Goal: Task Accomplishment & Management: Use online tool/utility

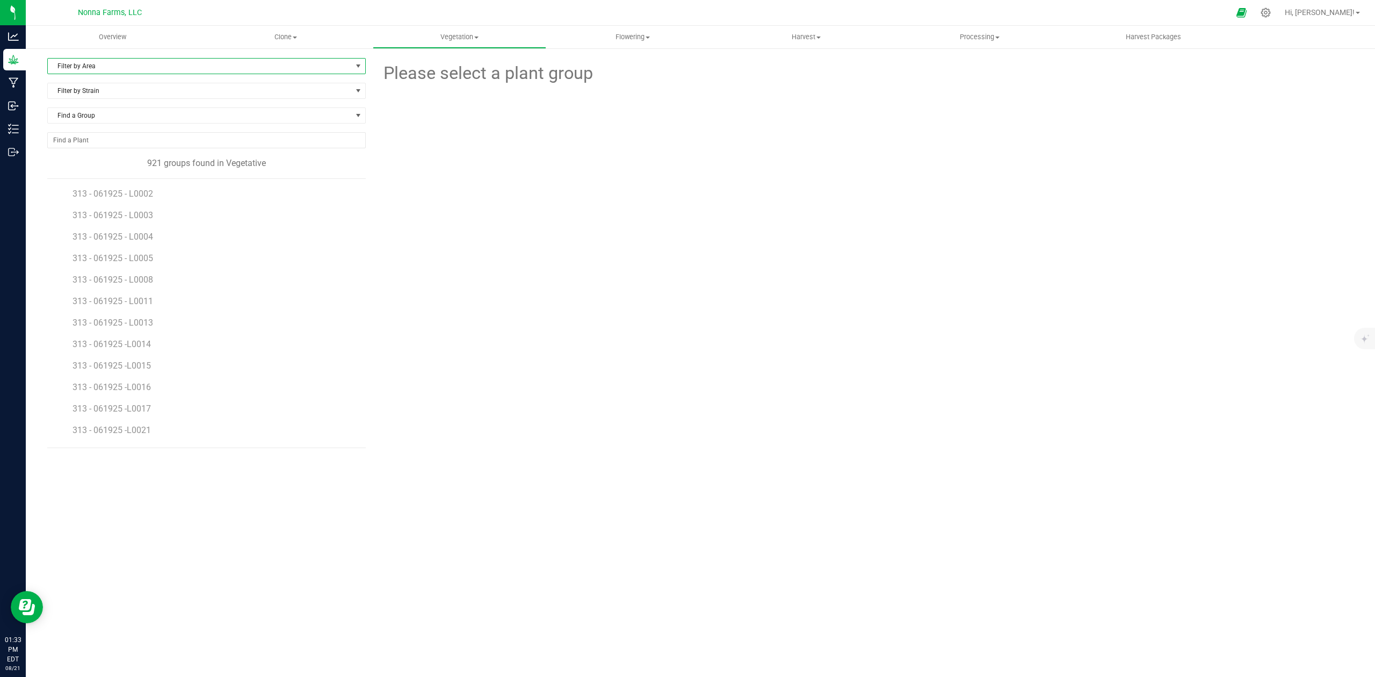
click at [103, 58] on span "Filter by Area" at bounding box center [206, 66] width 318 height 16
click at [99, 71] on span "Filter by Area" at bounding box center [200, 66] width 304 height 15
click at [104, 63] on span "Filter by Area" at bounding box center [200, 66] width 304 height 15
click at [118, 165] on li "Zone 2 Vegetative" at bounding box center [206, 165] width 317 height 16
click at [118, 90] on span "Filter by Strain" at bounding box center [200, 90] width 304 height 15
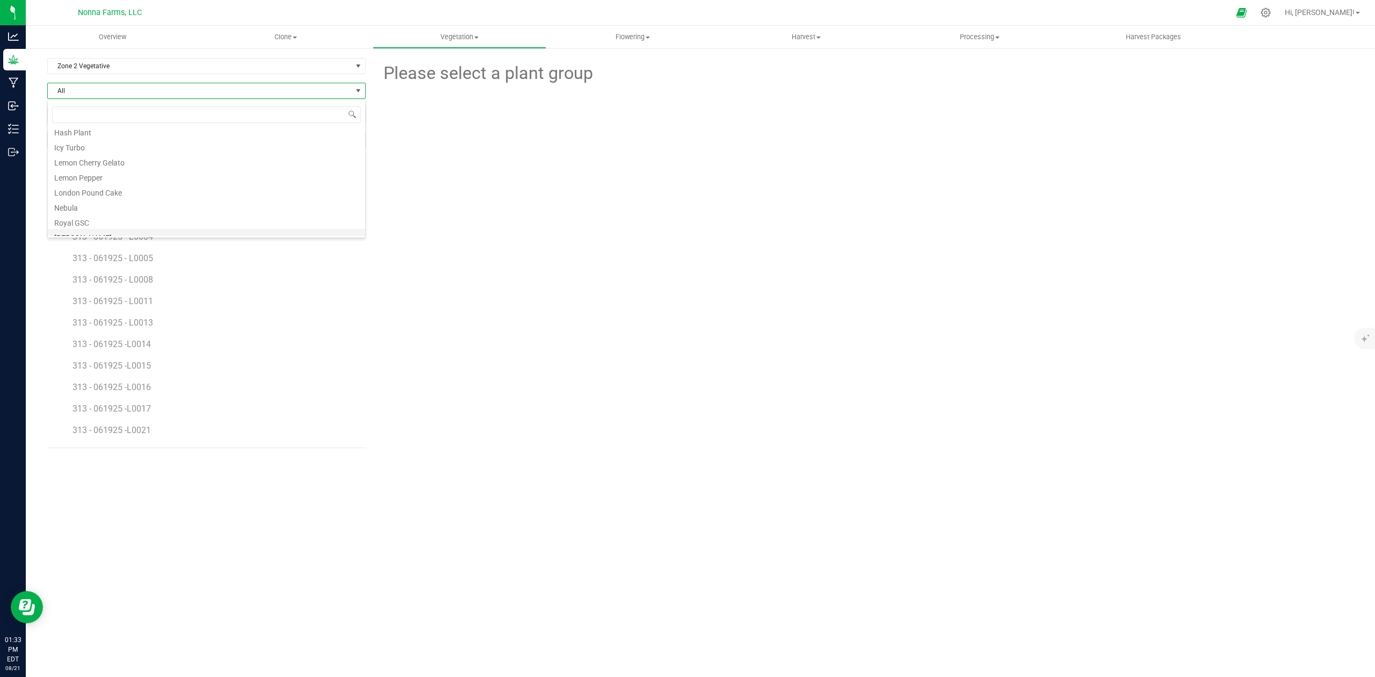
scroll to position [284, 0]
click at [100, 197] on li "Sub Zero" at bounding box center [206, 198] width 317 height 15
click at [139, 283] on span "SZ - 061925 - L0034" at bounding box center [112, 279] width 79 height 10
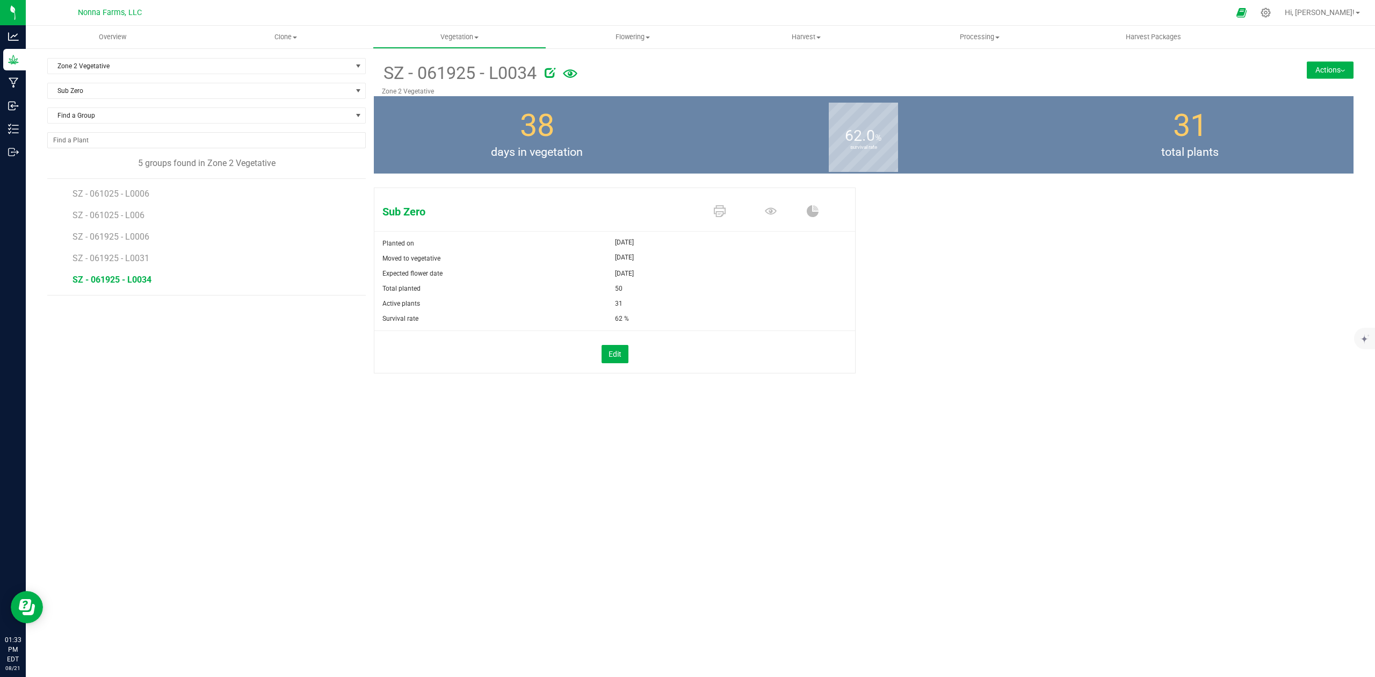
click at [1333, 74] on button "Actions" at bounding box center [1330, 69] width 47 height 17
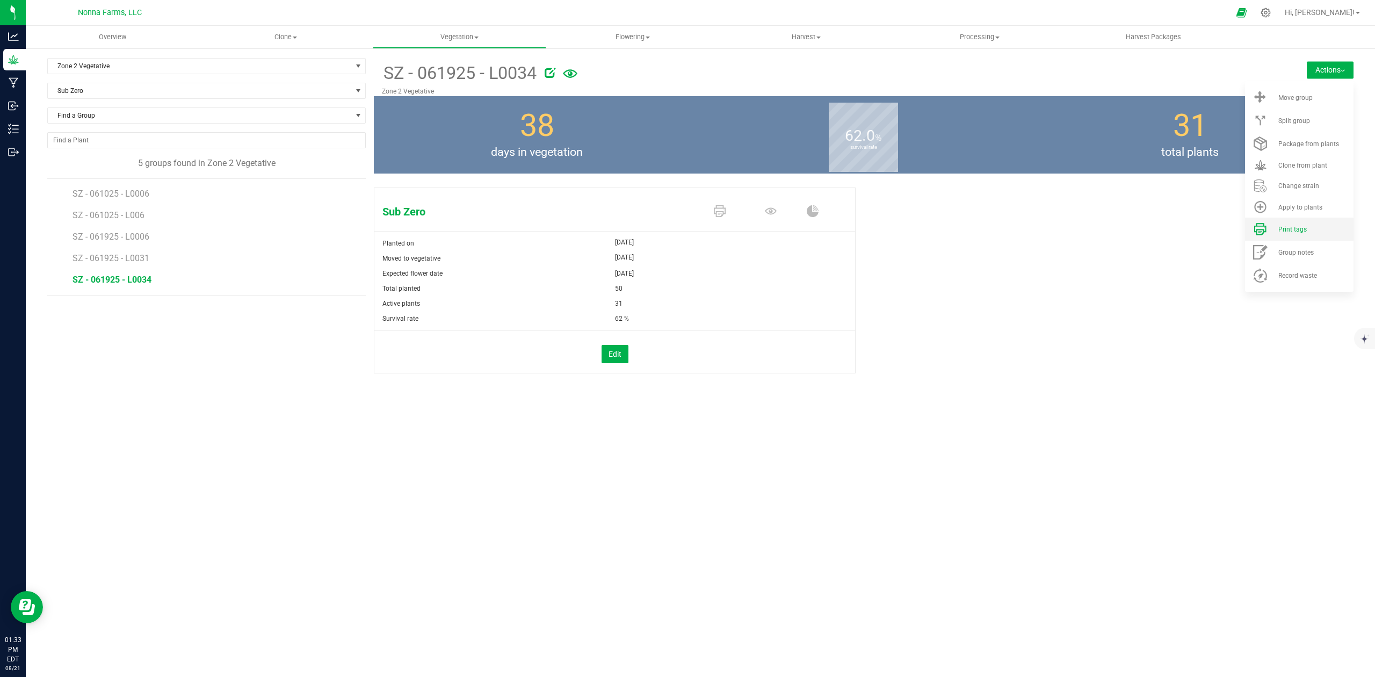
click at [1284, 226] on span "Print tags" at bounding box center [1292, 230] width 28 height 8
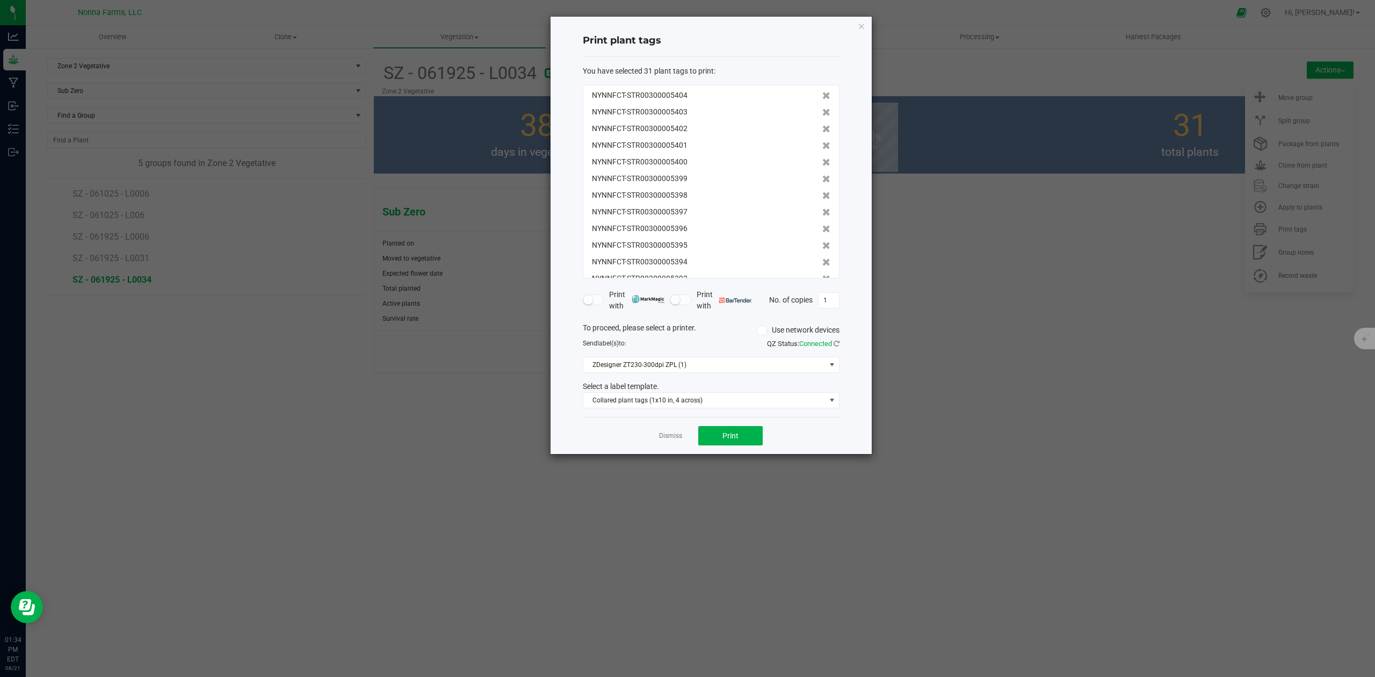
click at [439, 418] on ngb-modal-window "Print plant tags You have selected 31 plant tags to print : NYNNFCT-STR00300005…" at bounding box center [691, 338] width 1383 height 677
click at [665, 432] on app-cancel-button "Dismiss" at bounding box center [670, 435] width 23 height 11
click at [663, 437] on link "Dismiss" at bounding box center [670, 435] width 23 height 9
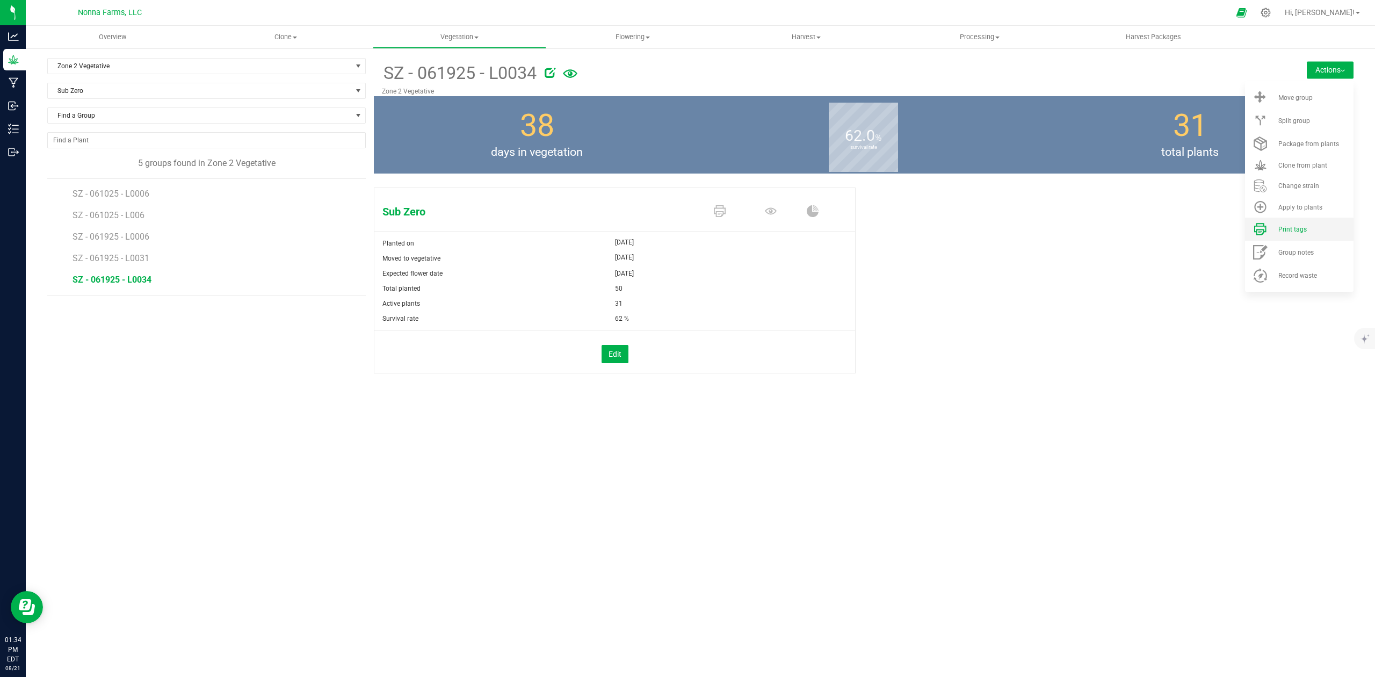
click at [1291, 230] on span "Print tags" at bounding box center [1292, 230] width 28 height 8
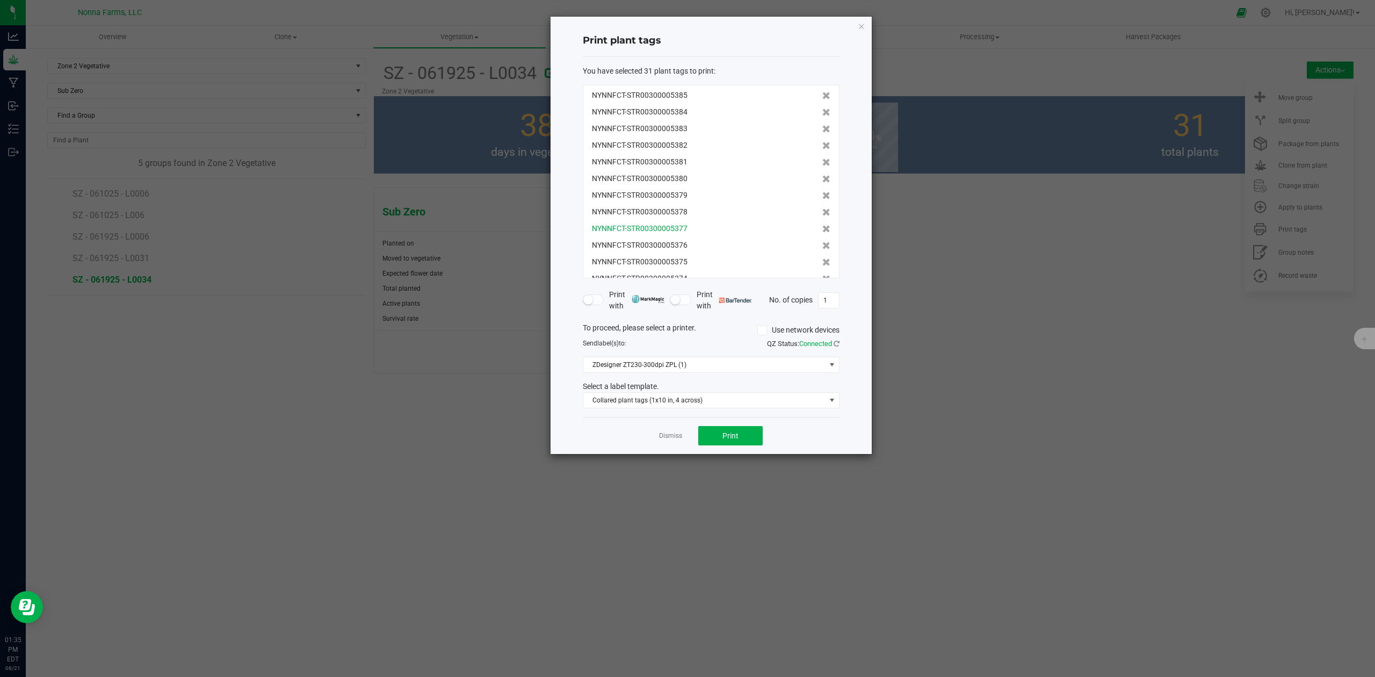
scroll to position [333, 0]
click at [665, 439] on link "Dismiss" at bounding box center [670, 435] width 23 height 9
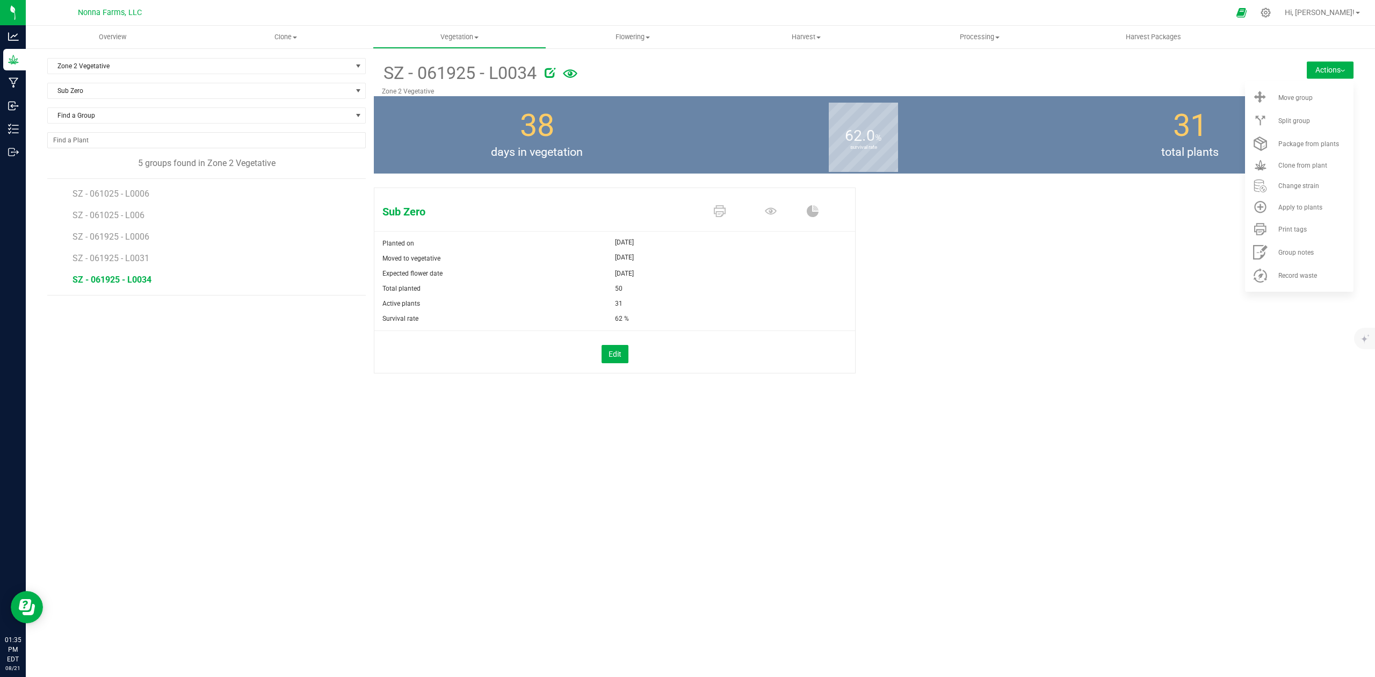
click at [1087, 374] on div "Sub Zero Planted on [DATE] Moved to vegetative [DATE] Expected flower date [DAT…" at bounding box center [864, 291] width 980 height 217
click at [243, 492] on div "Overview Clone Create plants Cloning groups Cloning plants Apply to plants Vege…" at bounding box center [700, 351] width 1349 height 651
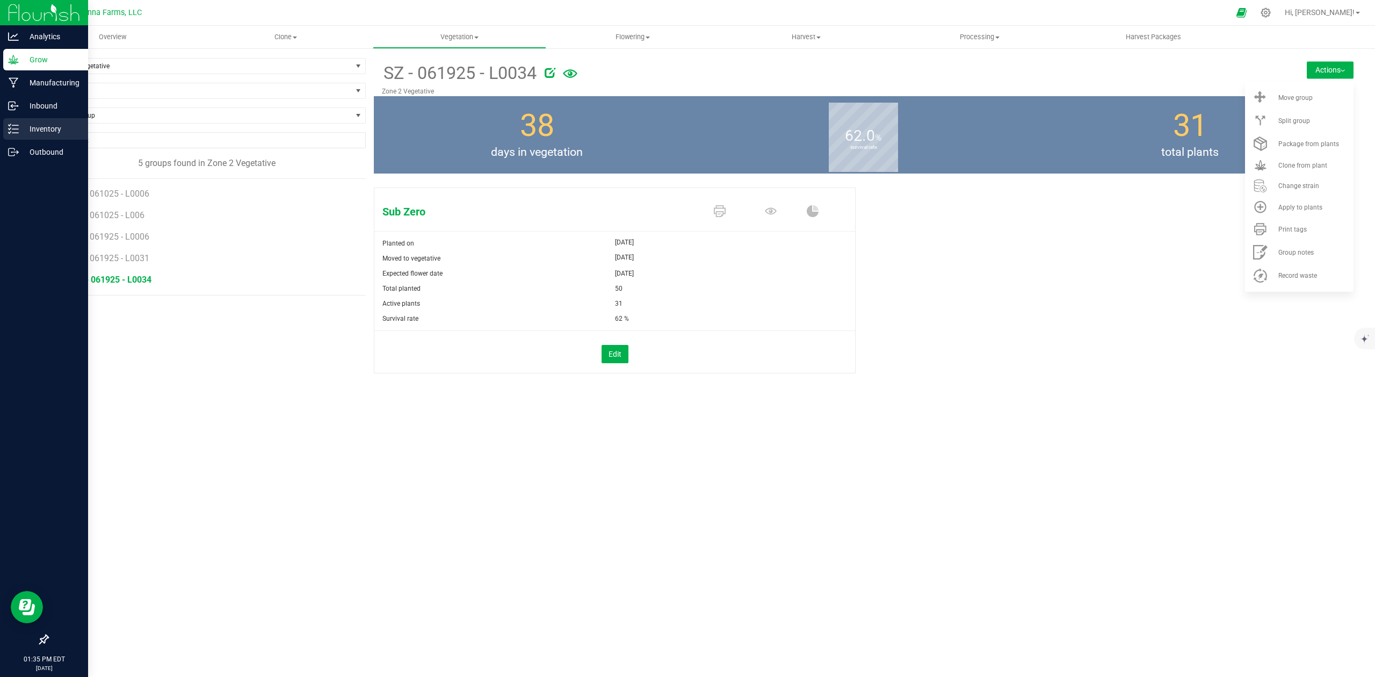
click at [57, 122] on p "Inventory" at bounding box center [51, 128] width 64 height 13
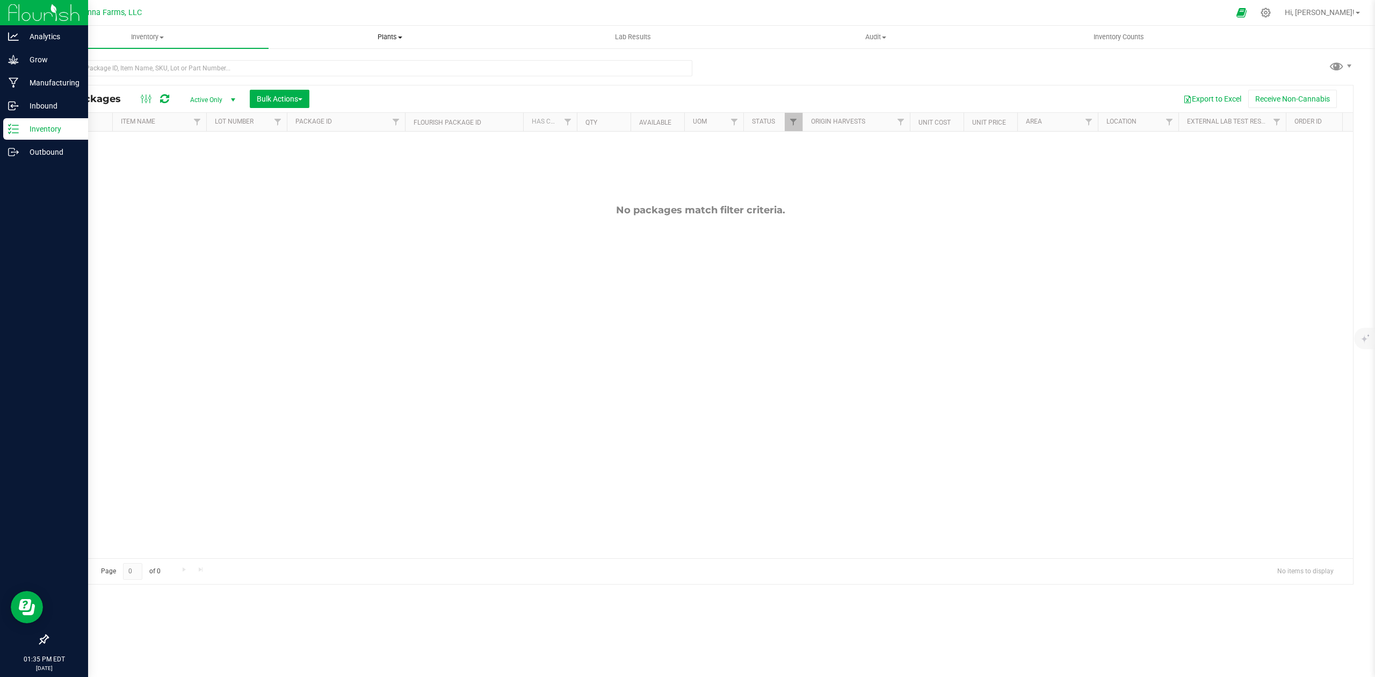
click at [399, 37] on span at bounding box center [400, 38] width 4 height 2
click at [300, 67] on span "All plants" at bounding box center [300, 64] width 62 height 9
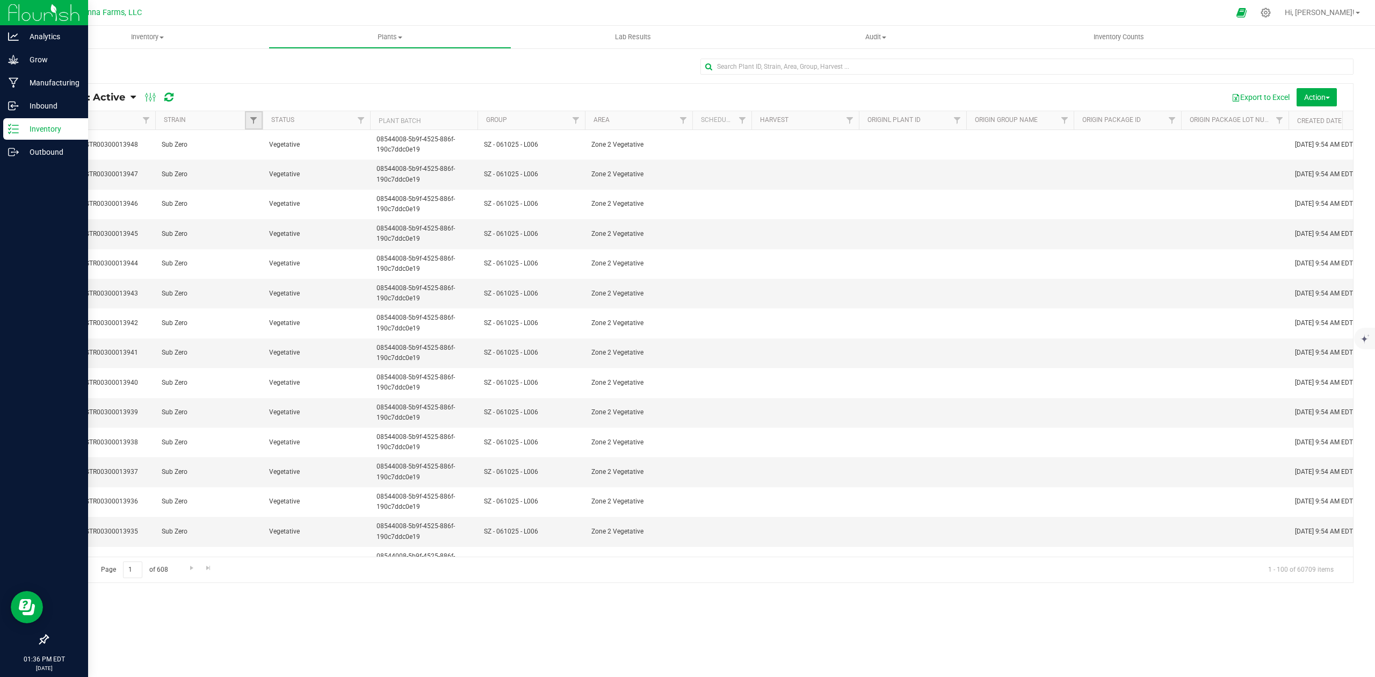
click at [251, 115] on link "Filter" at bounding box center [254, 120] width 18 height 18
click at [256, 290] on input "Sub Zero" at bounding box center [259, 287] width 7 height 7
checkbox input "true"
click at [284, 367] on button "Filter" at bounding box center [277, 357] width 52 height 24
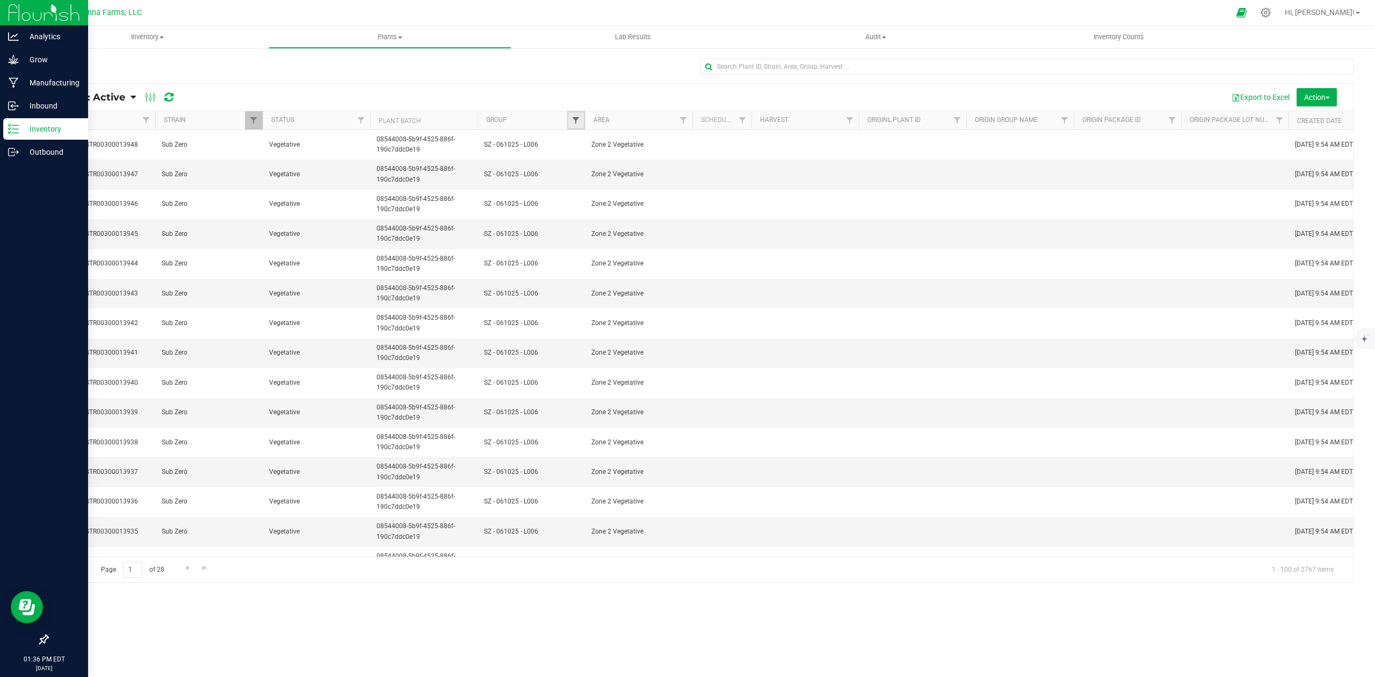
click at [577, 118] on span "Filter" at bounding box center [575, 120] width 9 height 9
type input "s"
click at [621, 143] on input "l00034" at bounding box center [622, 145] width 97 height 16
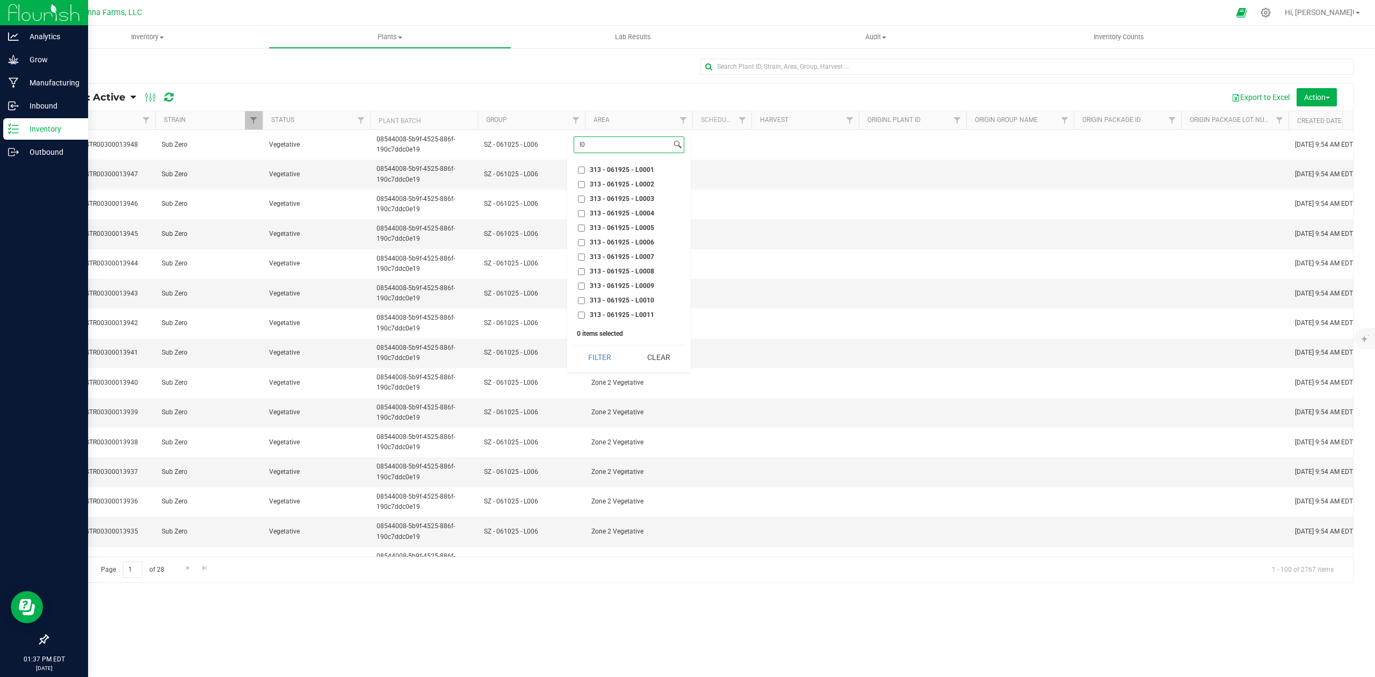
type input "l"
click at [781, 240] on td at bounding box center [804, 234] width 107 height 30
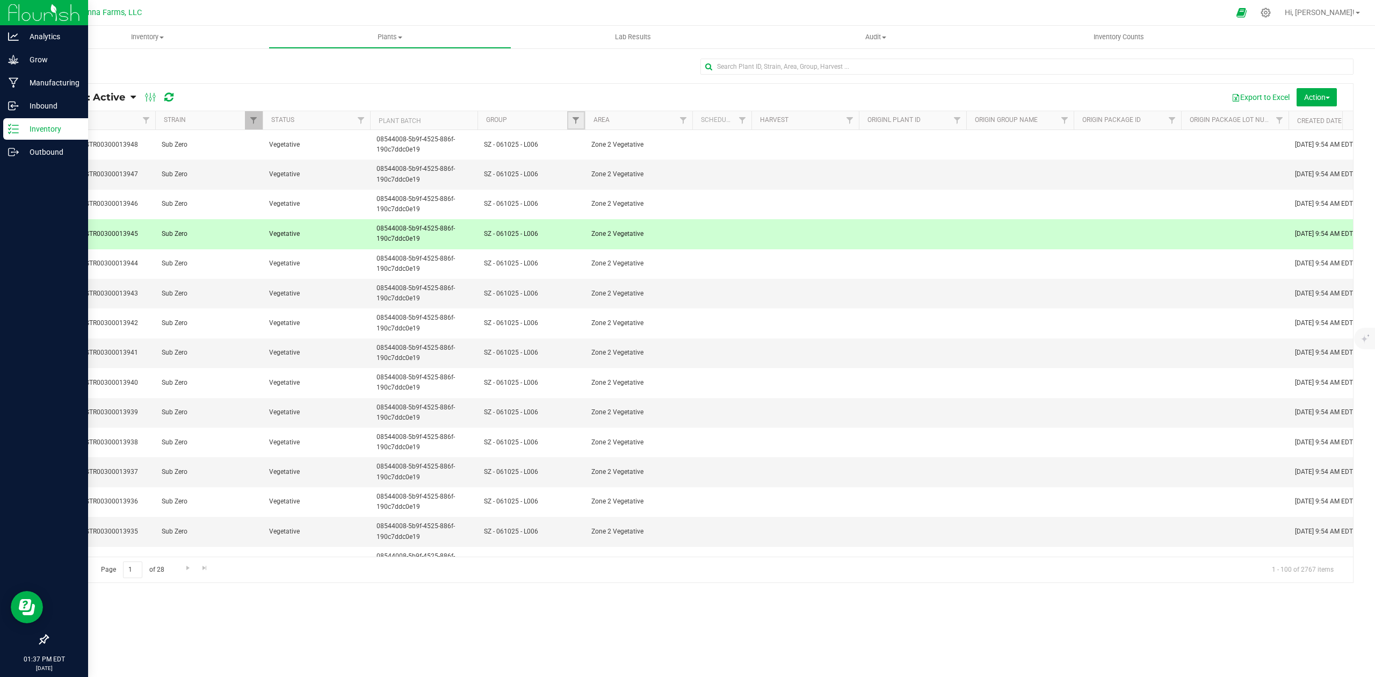
click at [567, 117] on link "Filter" at bounding box center [576, 120] width 18 height 18
click at [736, 185] on td at bounding box center [721, 175] width 59 height 30
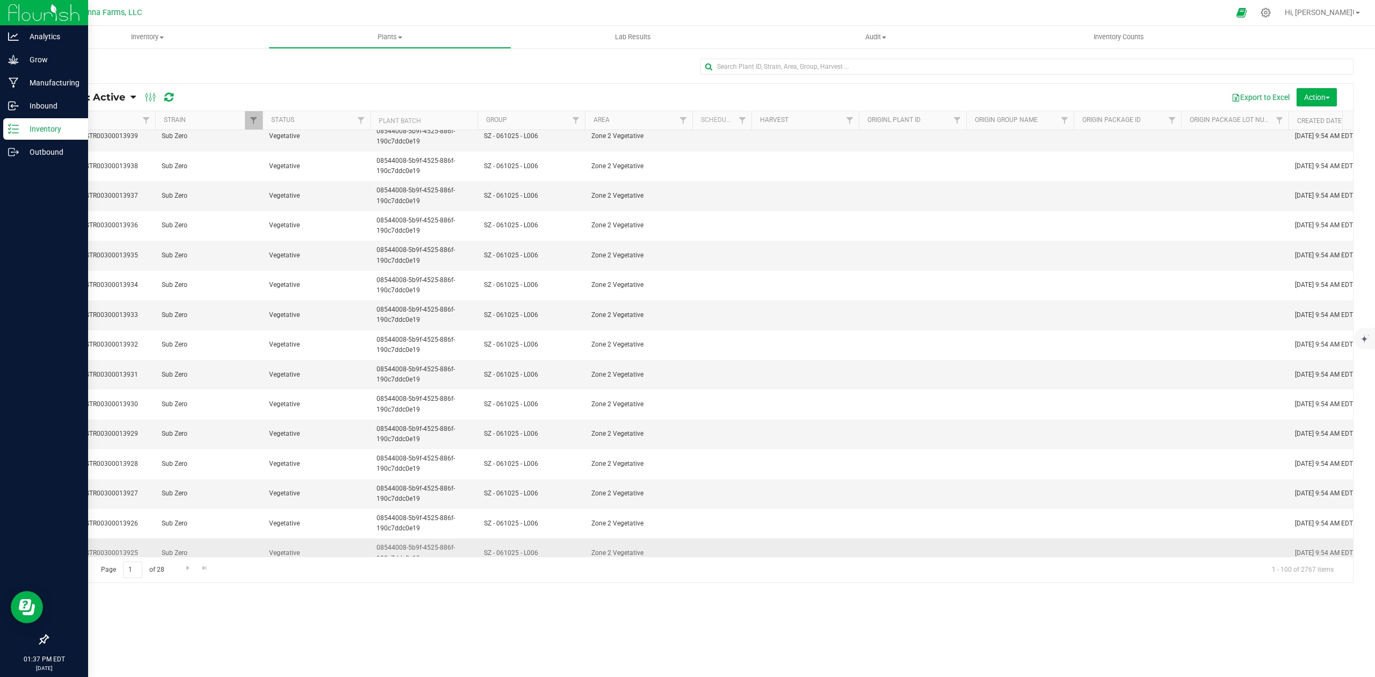
scroll to position [430, 0]
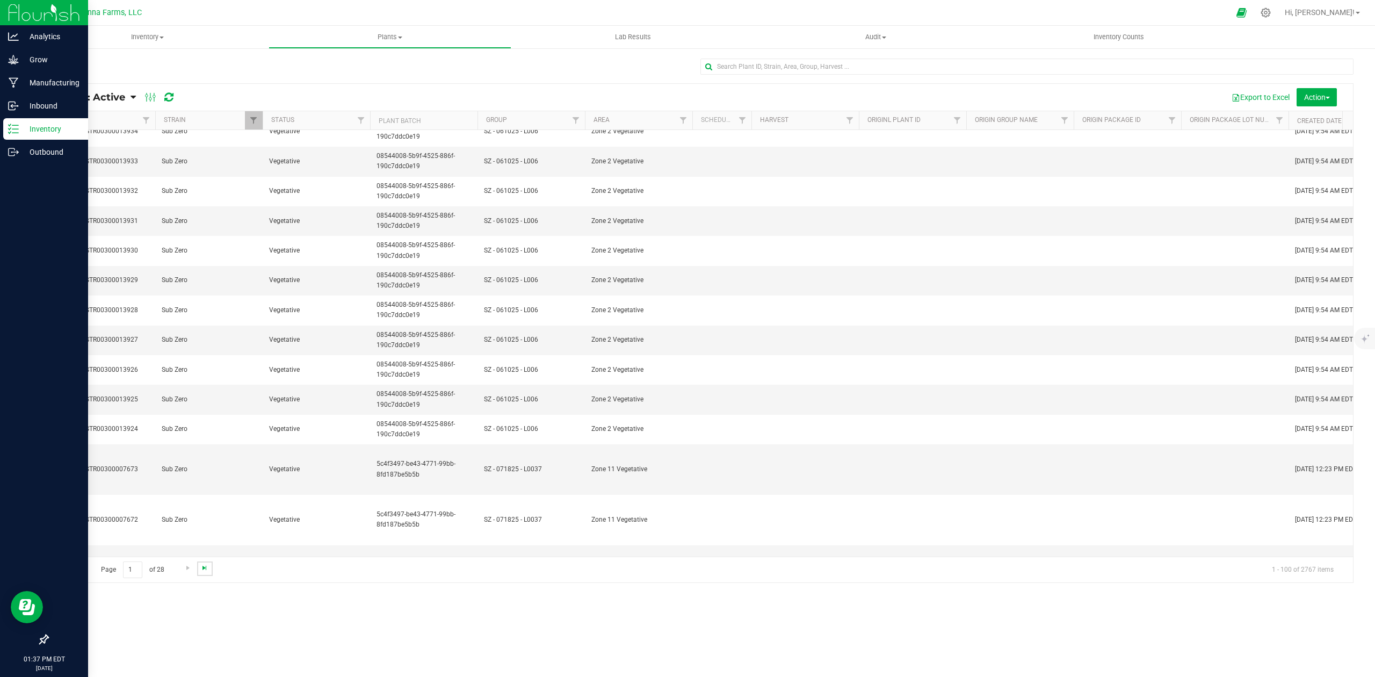
click at [205, 566] on span "Go to the last page" at bounding box center [204, 567] width 9 height 9
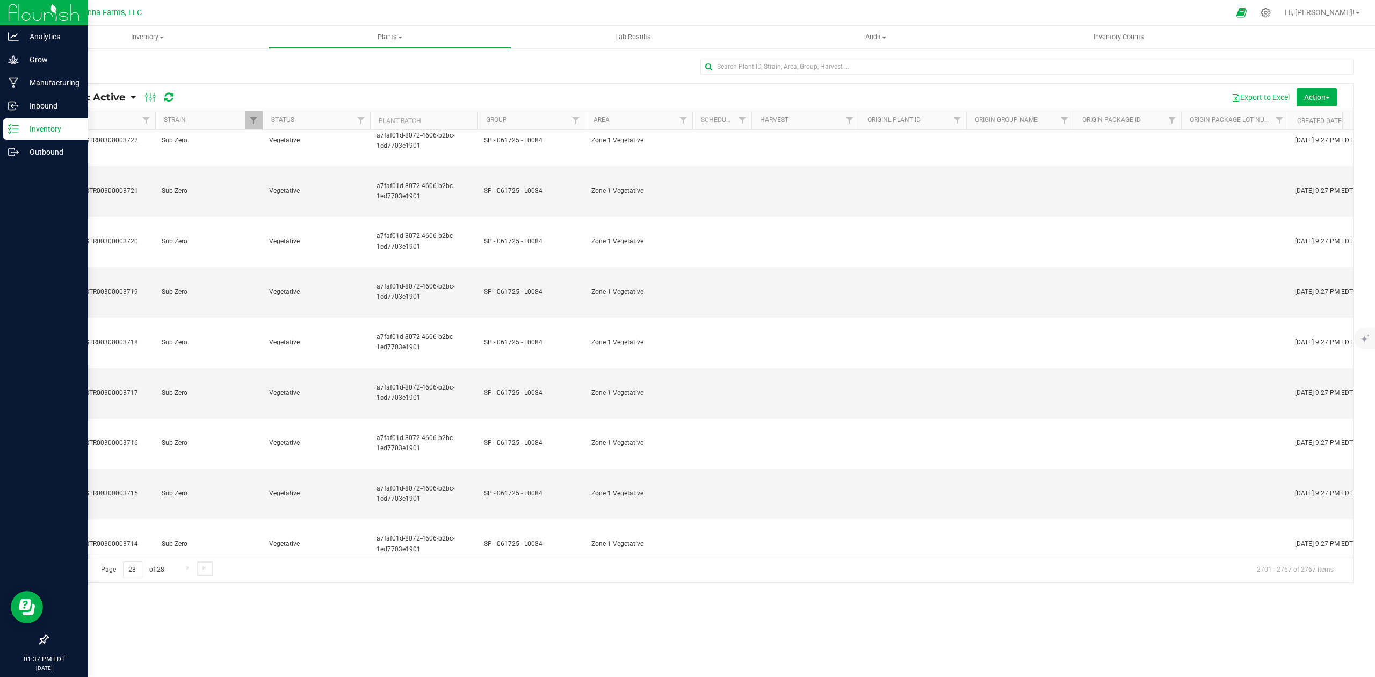
scroll to position [0, 0]
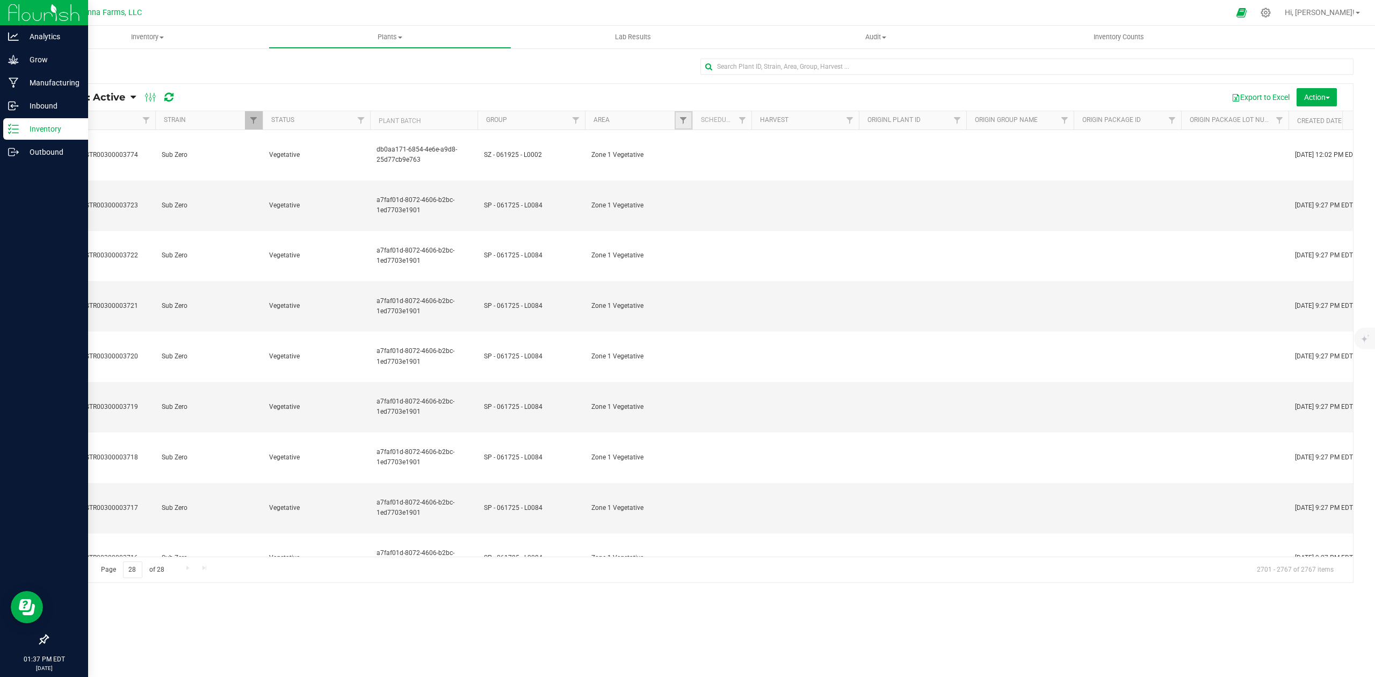
click at [682, 115] on link "Filter" at bounding box center [684, 120] width 18 height 18
click at [646, 118] on th "Area" at bounding box center [638, 120] width 107 height 19
click at [683, 119] on span "Filter" at bounding box center [683, 120] width 9 height 9
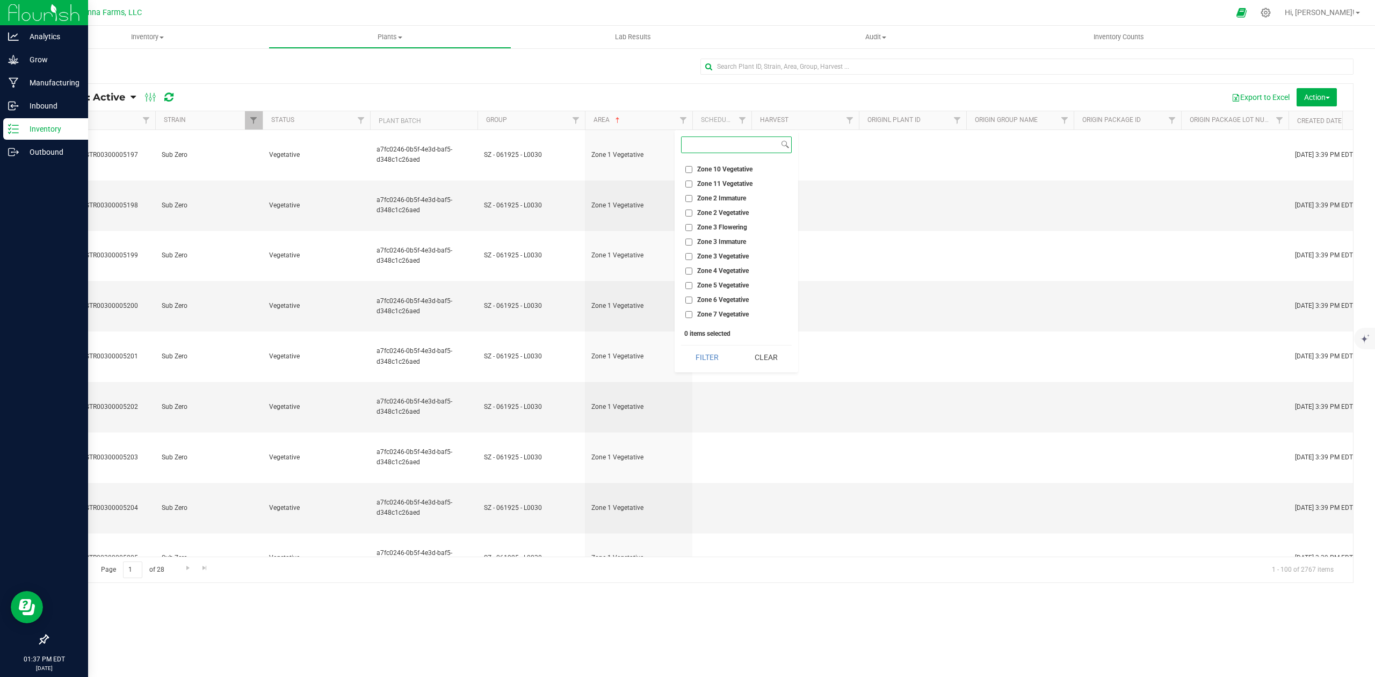
scroll to position [4099, 0]
click at [687, 191] on li "Zone 2 Vegetative" at bounding box center [736, 185] width 111 height 11
click at [688, 187] on input "Zone 2 Vegetative" at bounding box center [688, 186] width 7 height 7
checkbox input "true"
click at [714, 357] on button "Filter" at bounding box center [707, 357] width 52 height 24
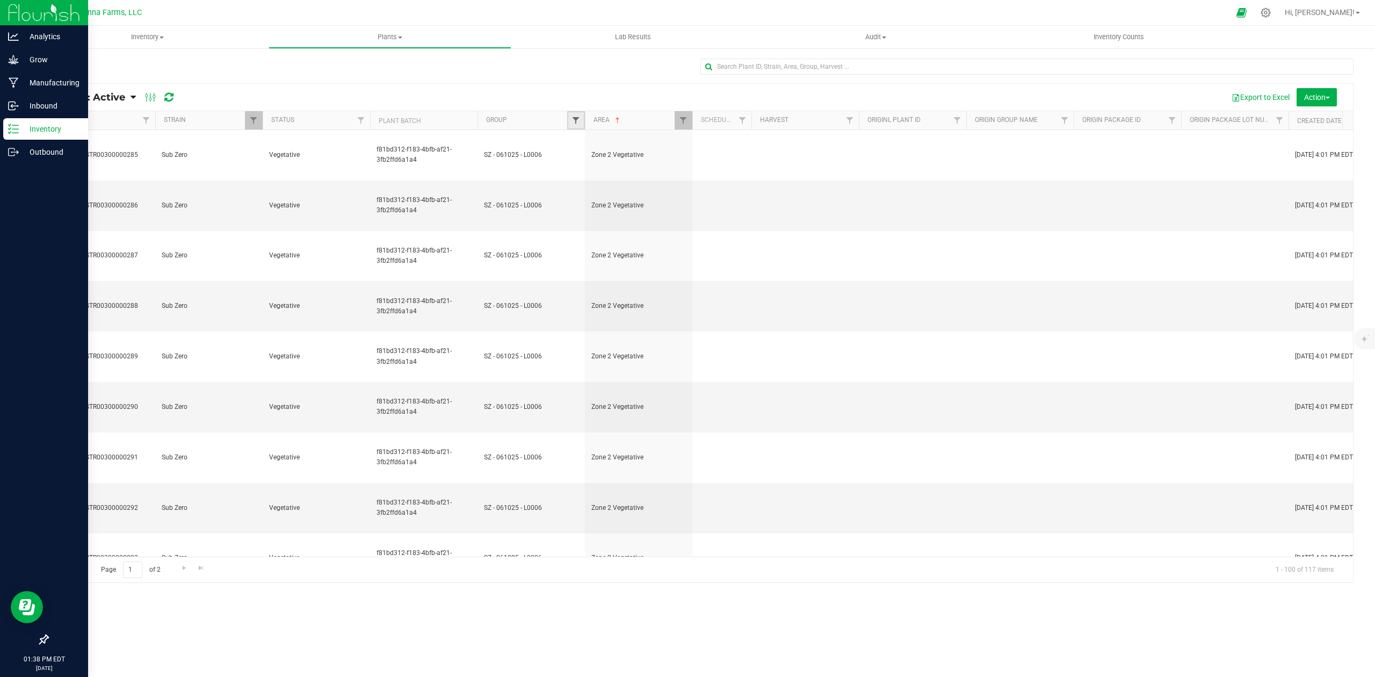
click at [574, 120] on span "Filter" at bounding box center [575, 120] width 9 height 9
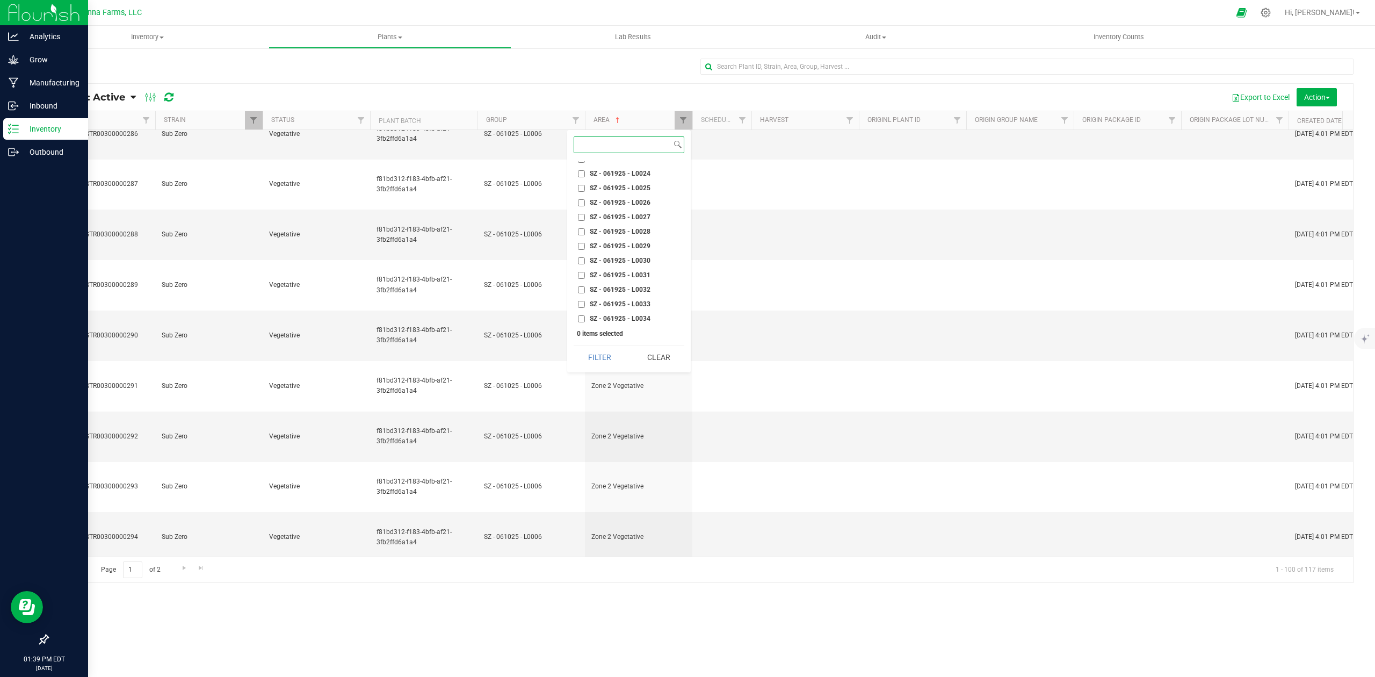
scroll to position [30138, 0]
click at [580, 291] on input "SZ - 061925 - L0034" at bounding box center [581, 291] width 7 height 7
checkbox input "true"
click at [600, 359] on button "Filter" at bounding box center [600, 357] width 52 height 24
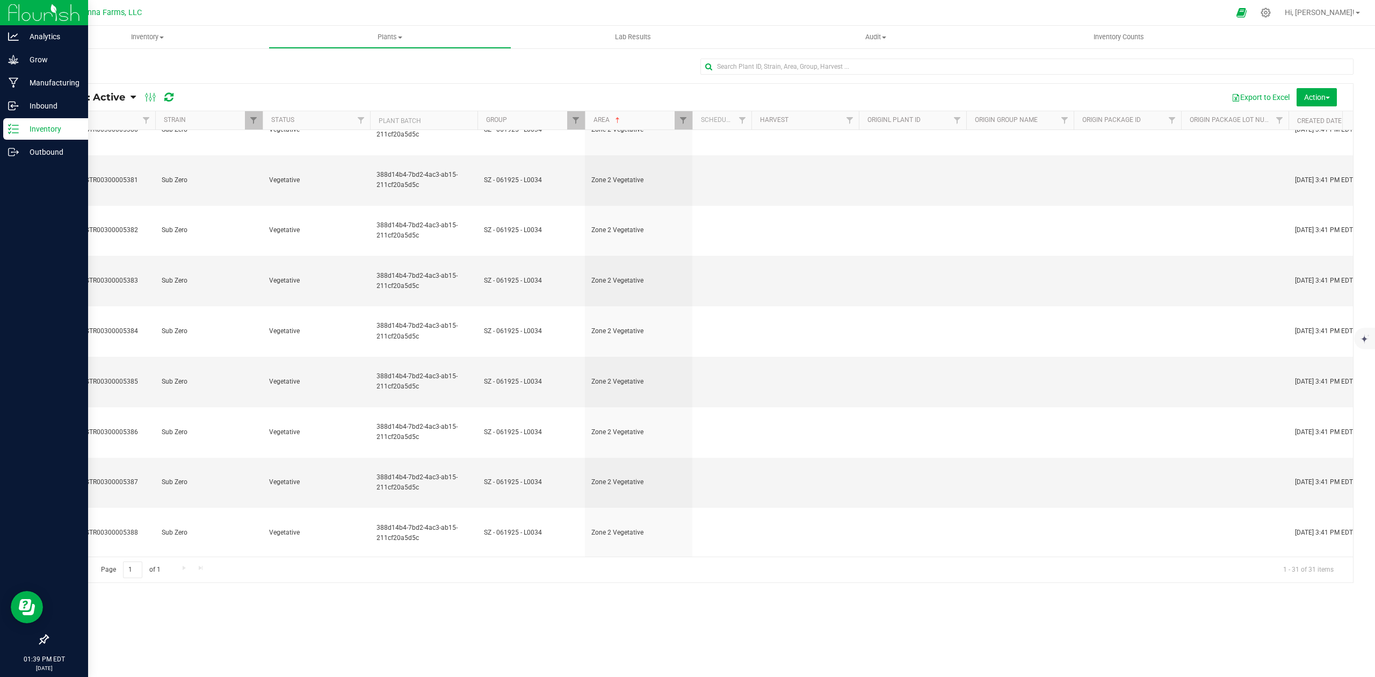
scroll to position [512, 0]
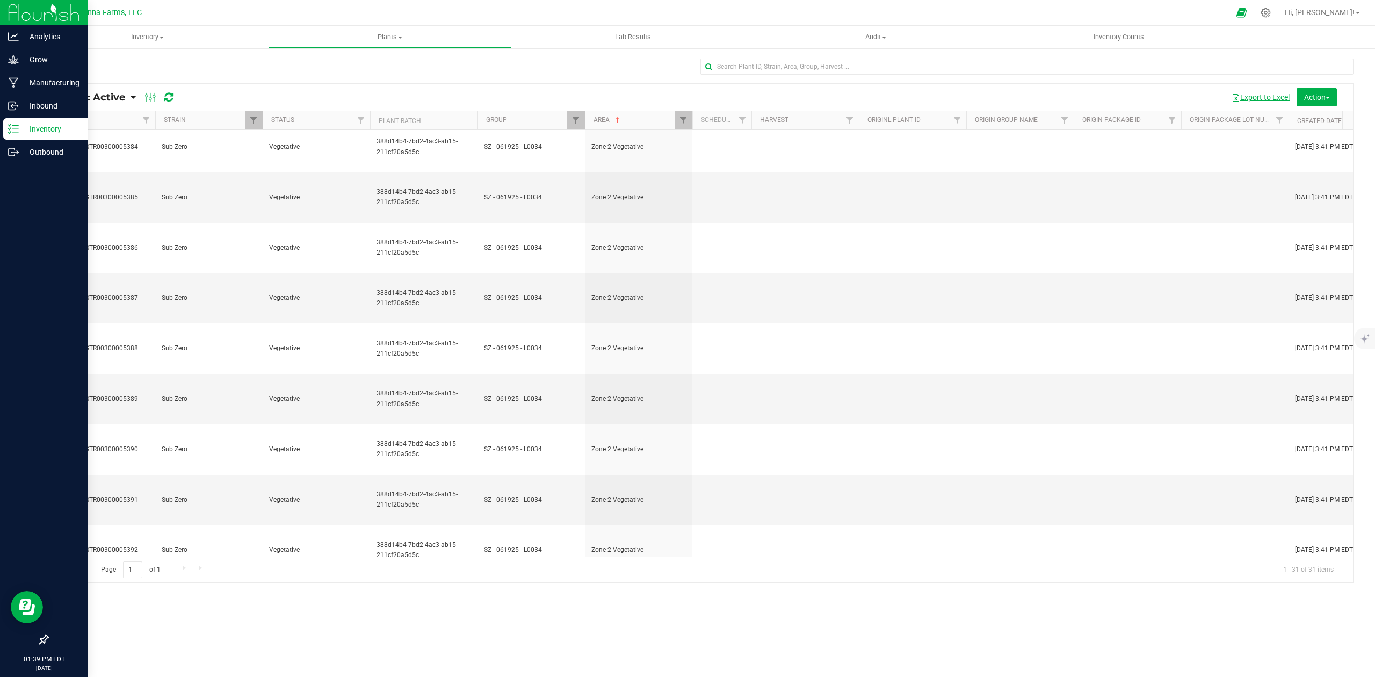
click at [1258, 91] on button "Export to Excel" at bounding box center [1261, 97] width 72 height 18
click at [134, 102] on icon at bounding box center [133, 97] width 5 height 10
click at [106, 179] on span "Plants: Dead + Out of sync" at bounding box center [109, 180] width 92 height 9
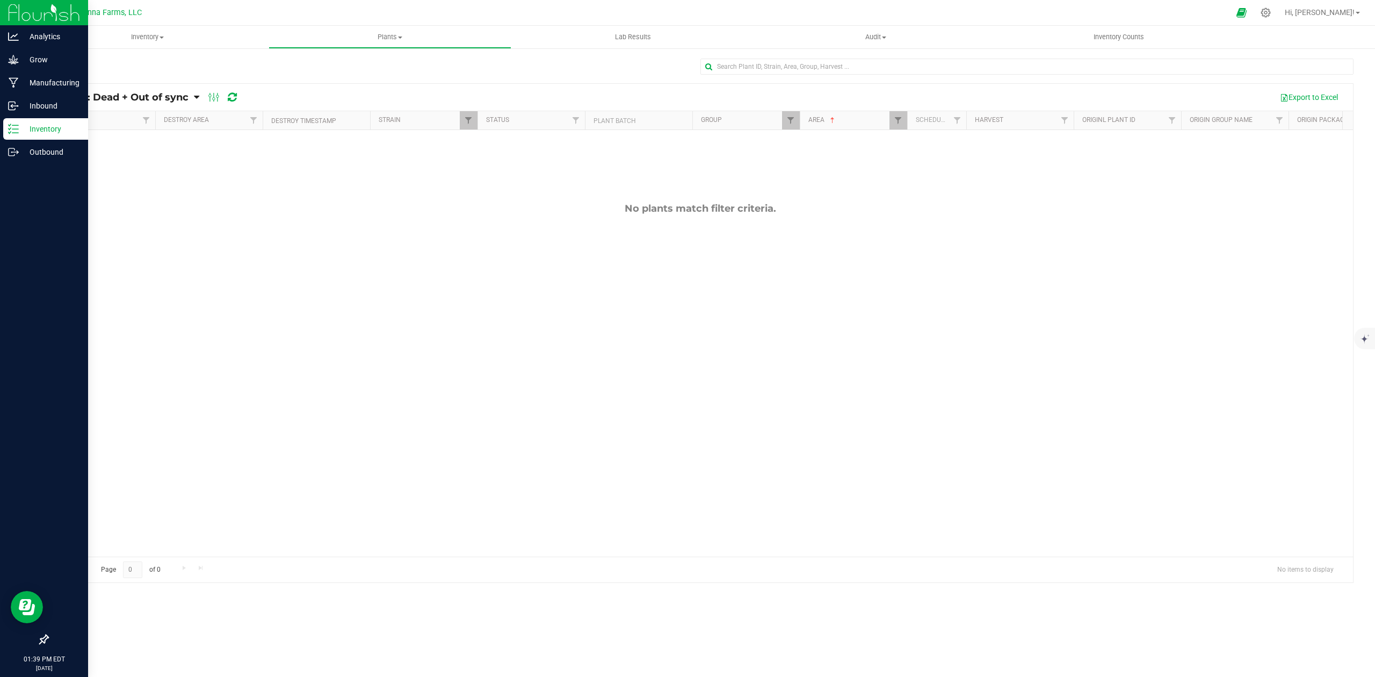
click at [201, 98] on div "Plants: Dead + Out of sync Plants: Active Plants: Harvested Plants: Dead Plants…" at bounding box center [152, 97] width 193 height 13
click at [195, 98] on icon at bounding box center [196, 97] width 5 height 10
click at [97, 161] on span "Plants: Dead" at bounding box center [85, 161] width 44 height 9
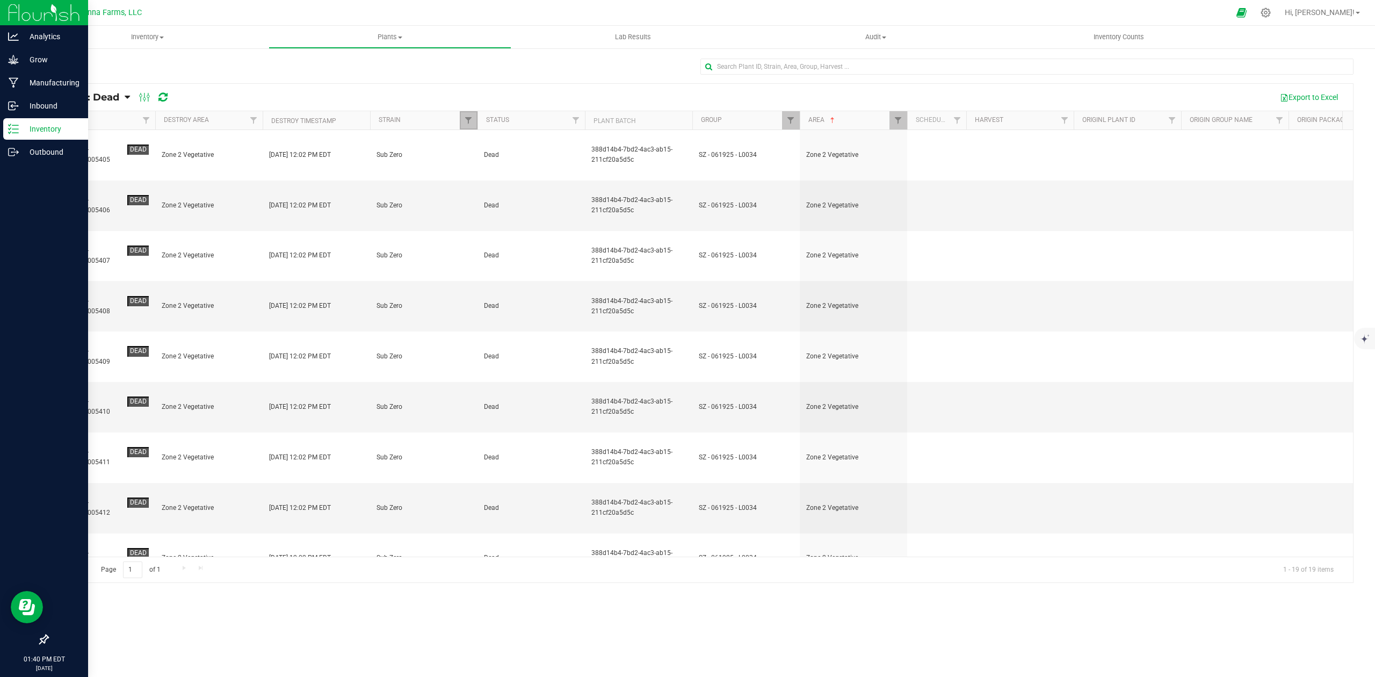
click at [466, 115] on link "Filter" at bounding box center [469, 120] width 18 height 18
click at [545, 353] on button "Clear" at bounding box center [551, 357] width 52 height 24
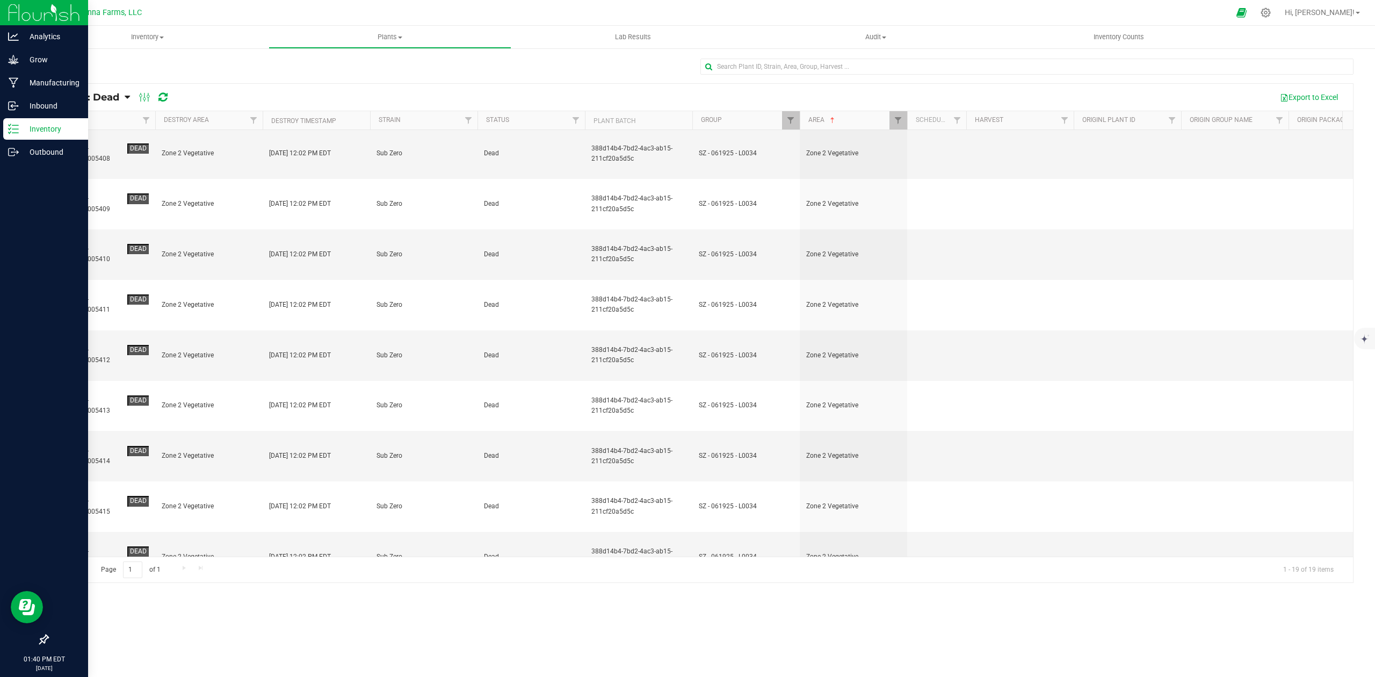
drag, startPoint x: 129, startPoint y: 510, endPoint x: 122, endPoint y: 511, distance: 7.1
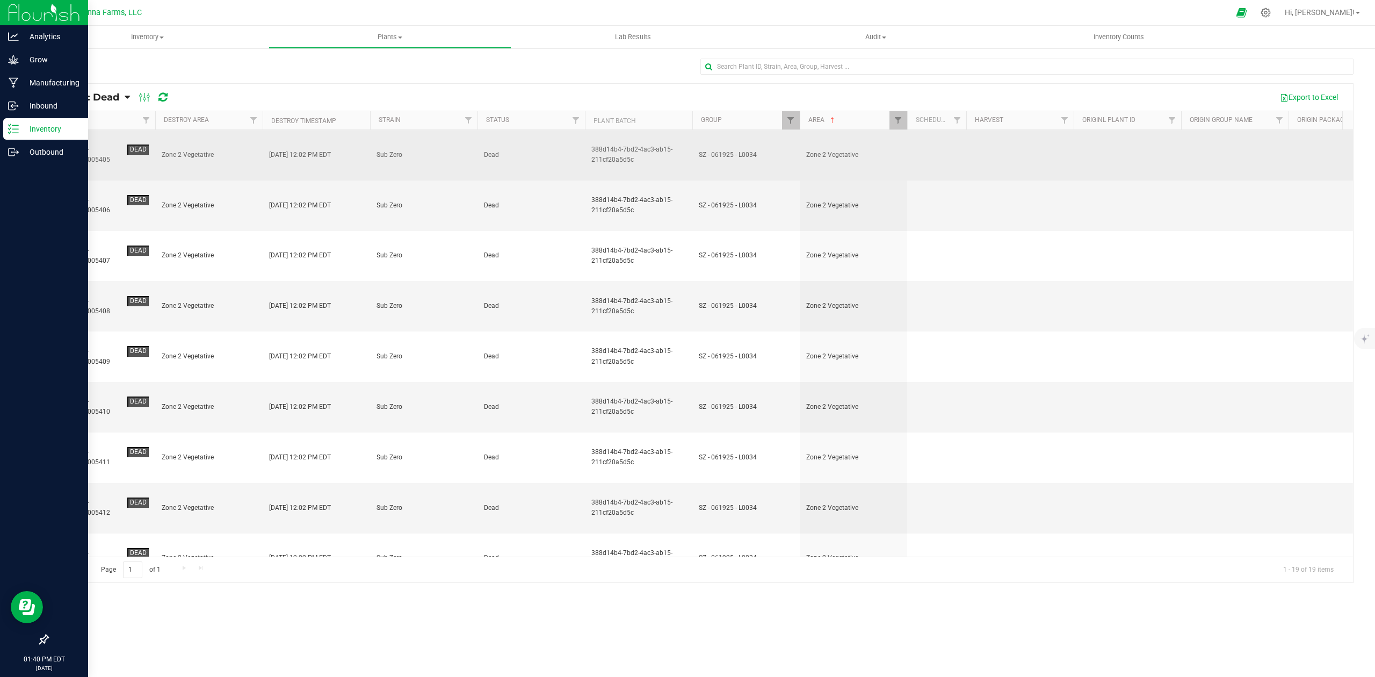
click at [98, 144] on div "NYNNFCT-STR00300005405" at bounding box center [90, 154] width 66 height 20
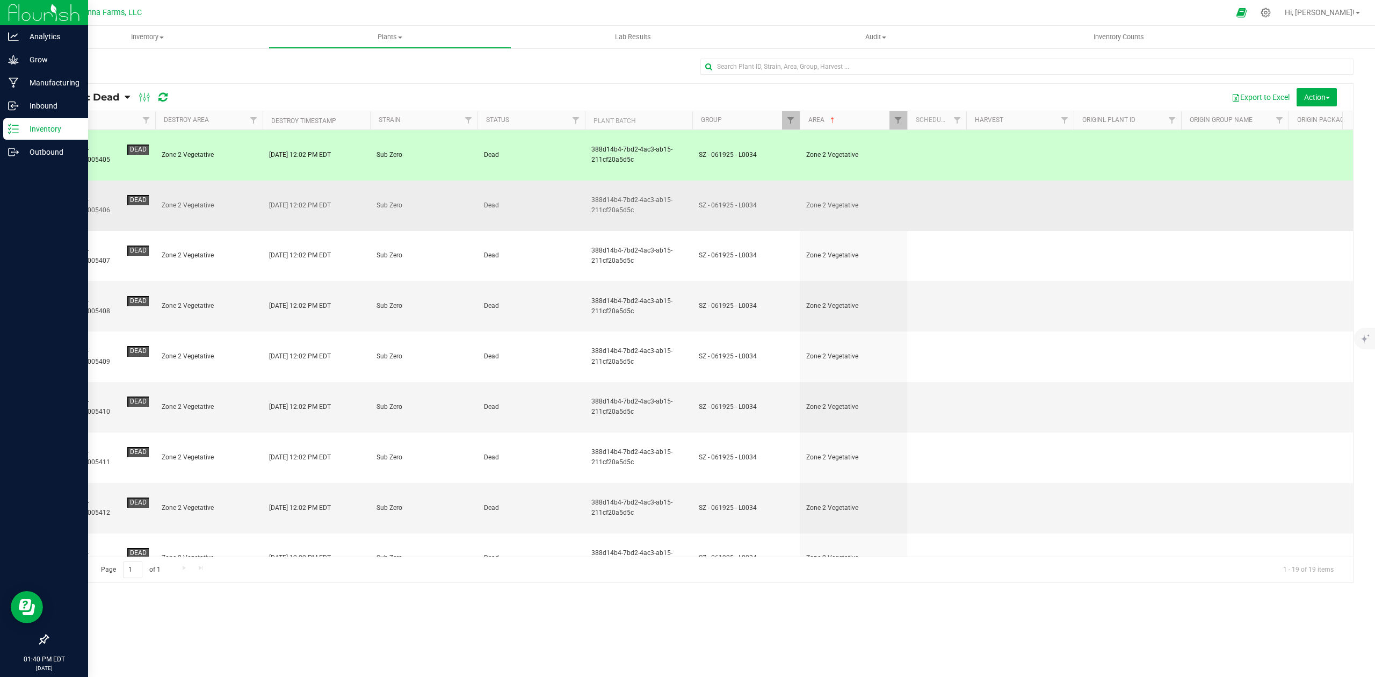
click at [82, 195] on div "NYNNFCT-STR00300005406" at bounding box center [90, 205] width 66 height 20
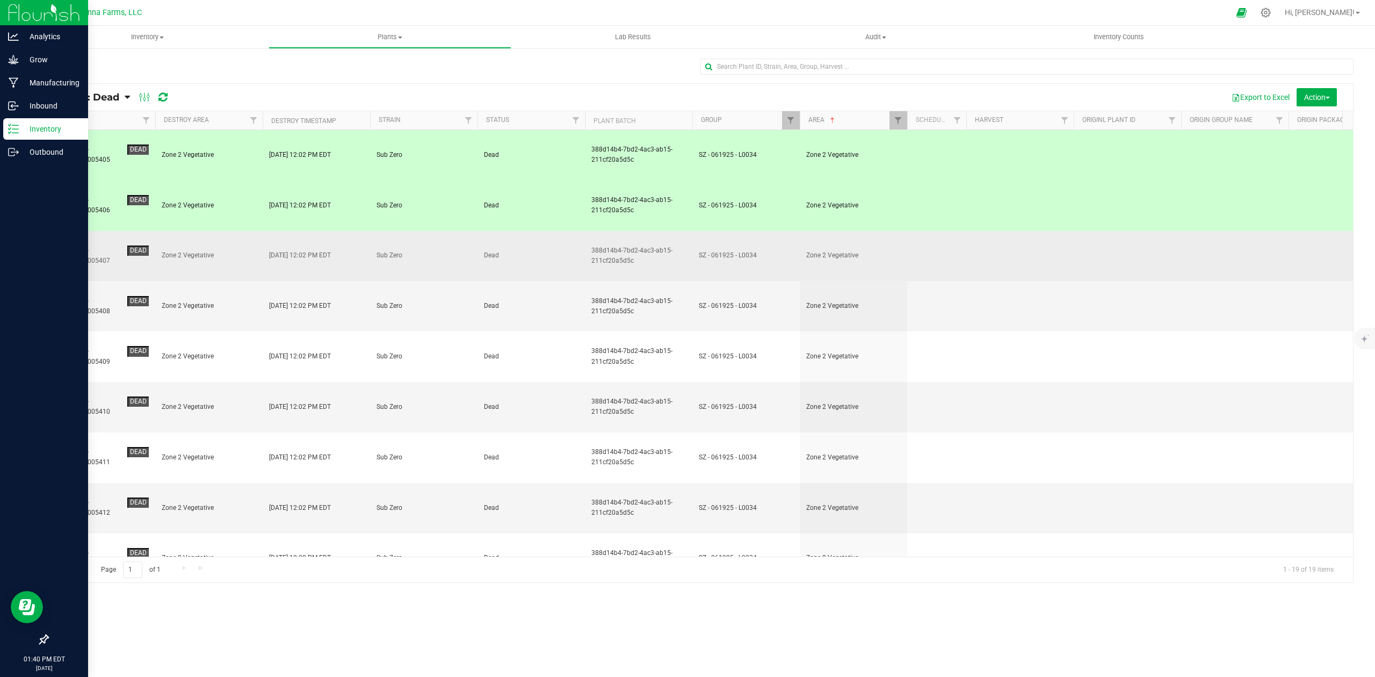
click at [77, 245] on div "NYNNFCT-STR00300005407" at bounding box center [90, 255] width 66 height 20
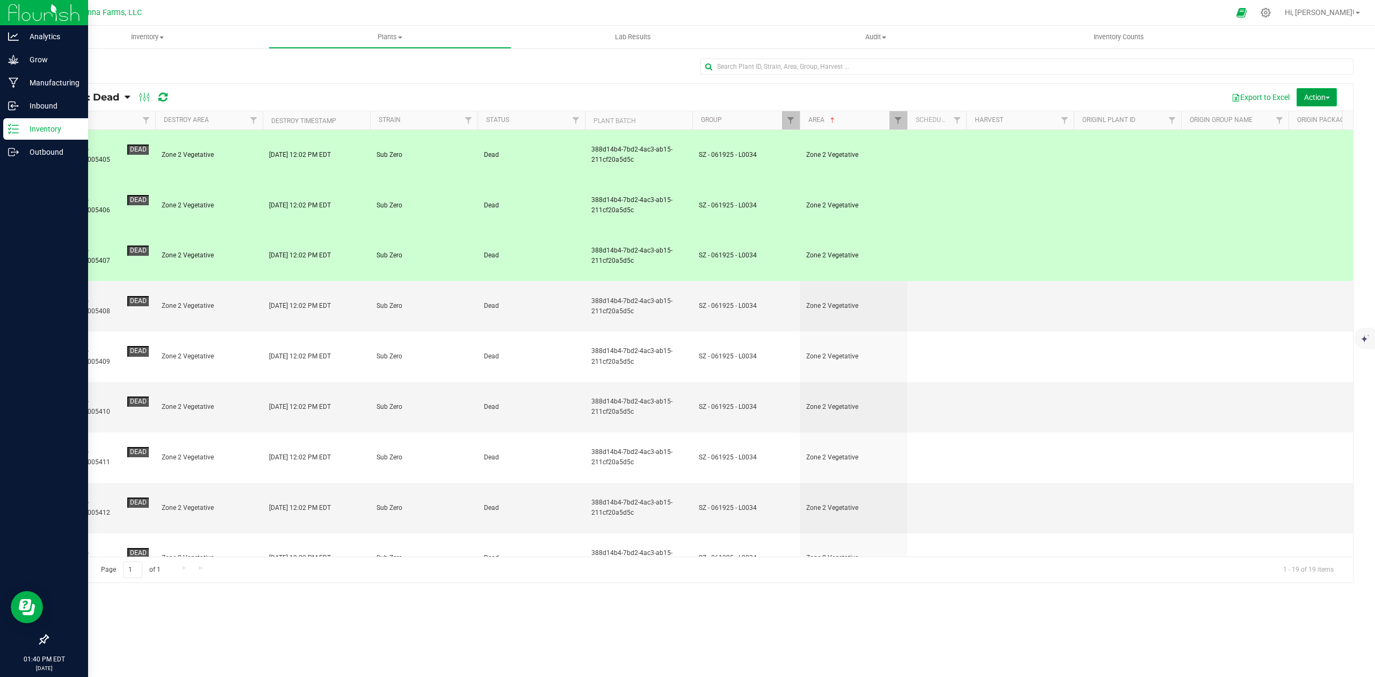
click at [1312, 91] on button "Action" at bounding box center [1316, 97] width 40 height 18
click at [1287, 124] on span "Revive plants" at bounding box center [1305, 121] width 42 height 9
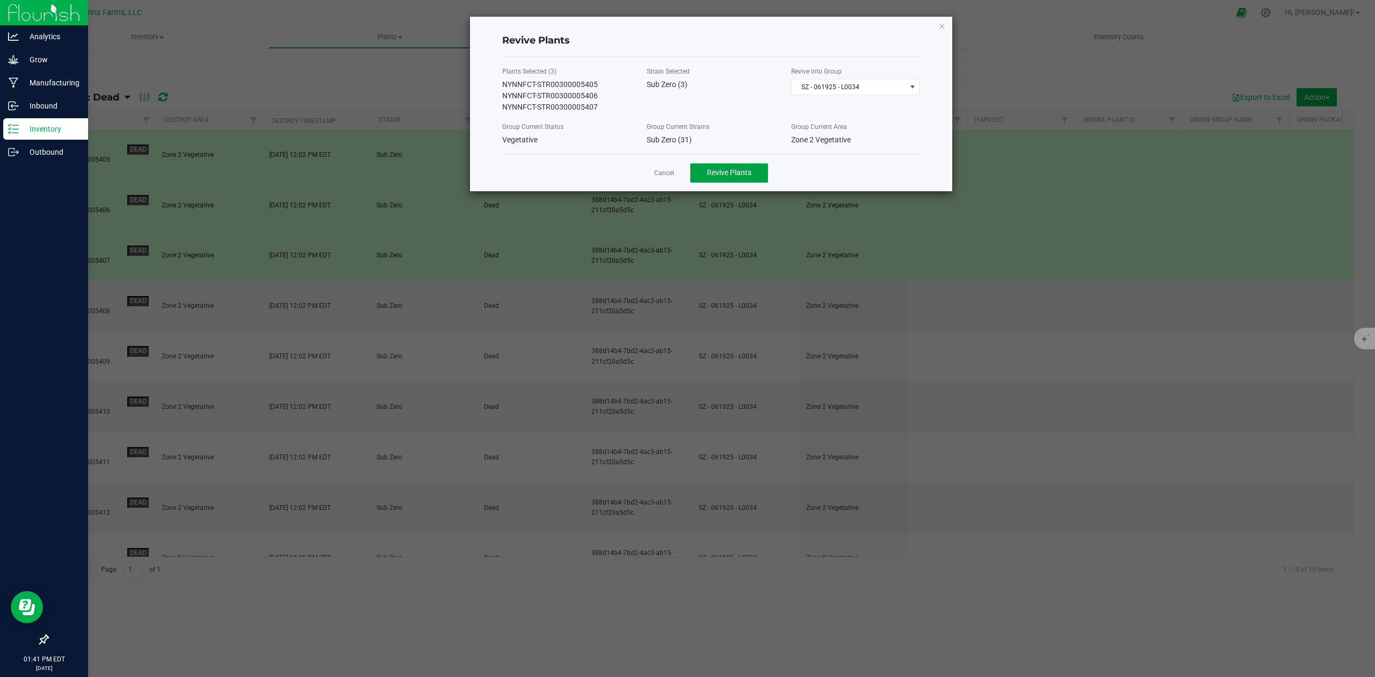
click at [729, 174] on span "Revive Plants" at bounding box center [729, 172] width 45 height 9
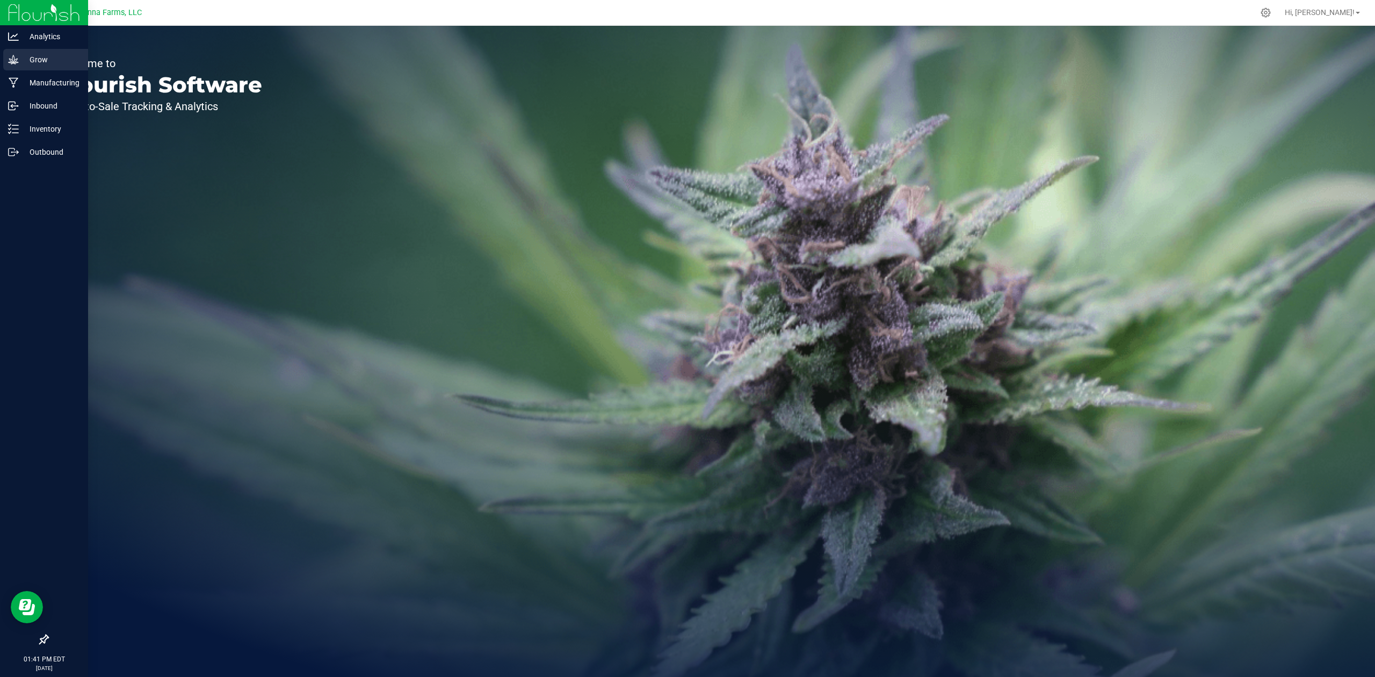
click at [50, 56] on p "Grow" at bounding box center [51, 59] width 64 height 13
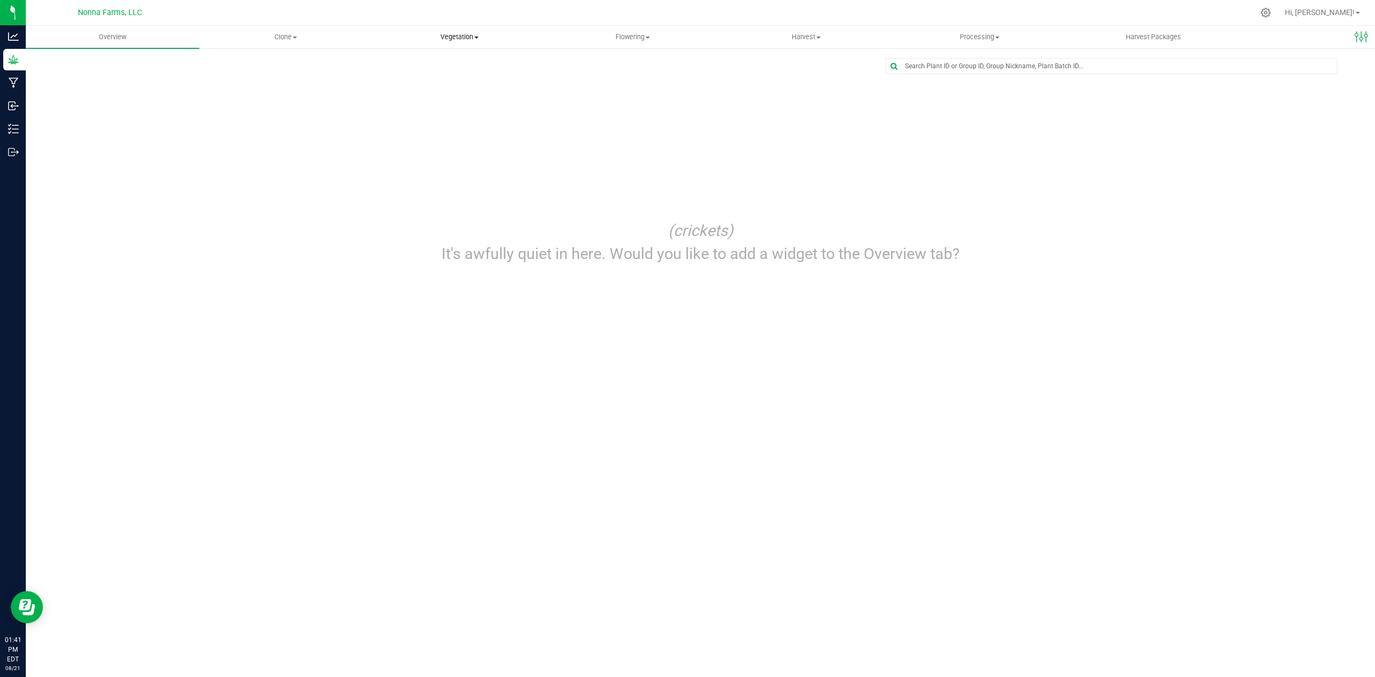
click at [462, 31] on uib-tab-heading "Vegetation Veg groups Veg plants Mother groups Mother plants Apply to plants" at bounding box center [459, 36] width 172 height 21
click at [415, 62] on span "Veg groups" at bounding box center [407, 64] width 68 height 9
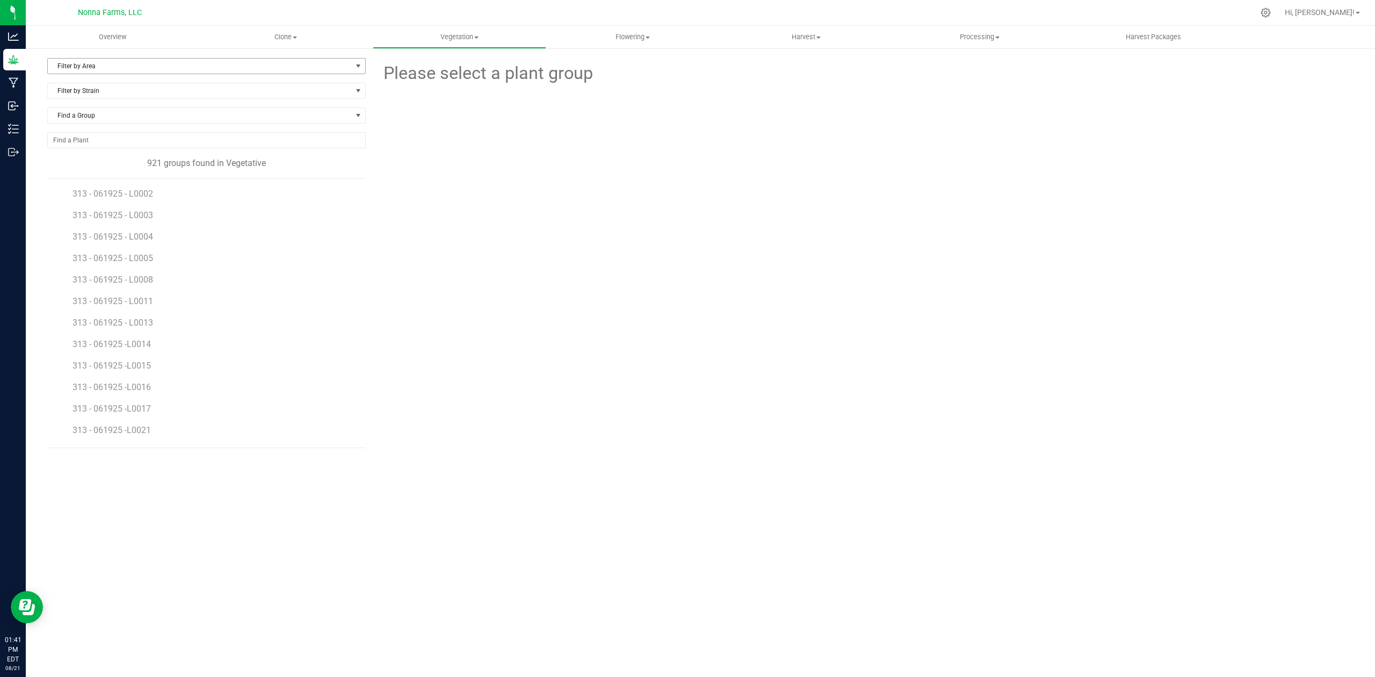
click at [100, 61] on span "Filter by Area" at bounding box center [200, 66] width 304 height 15
click at [99, 164] on li "Zone 2 Vegetative" at bounding box center [206, 165] width 317 height 16
click at [104, 91] on span "Filter by Strain" at bounding box center [200, 90] width 304 height 15
click at [80, 197] on li "Sub Zero" at bounding box center [206, 198] width 317 height 15
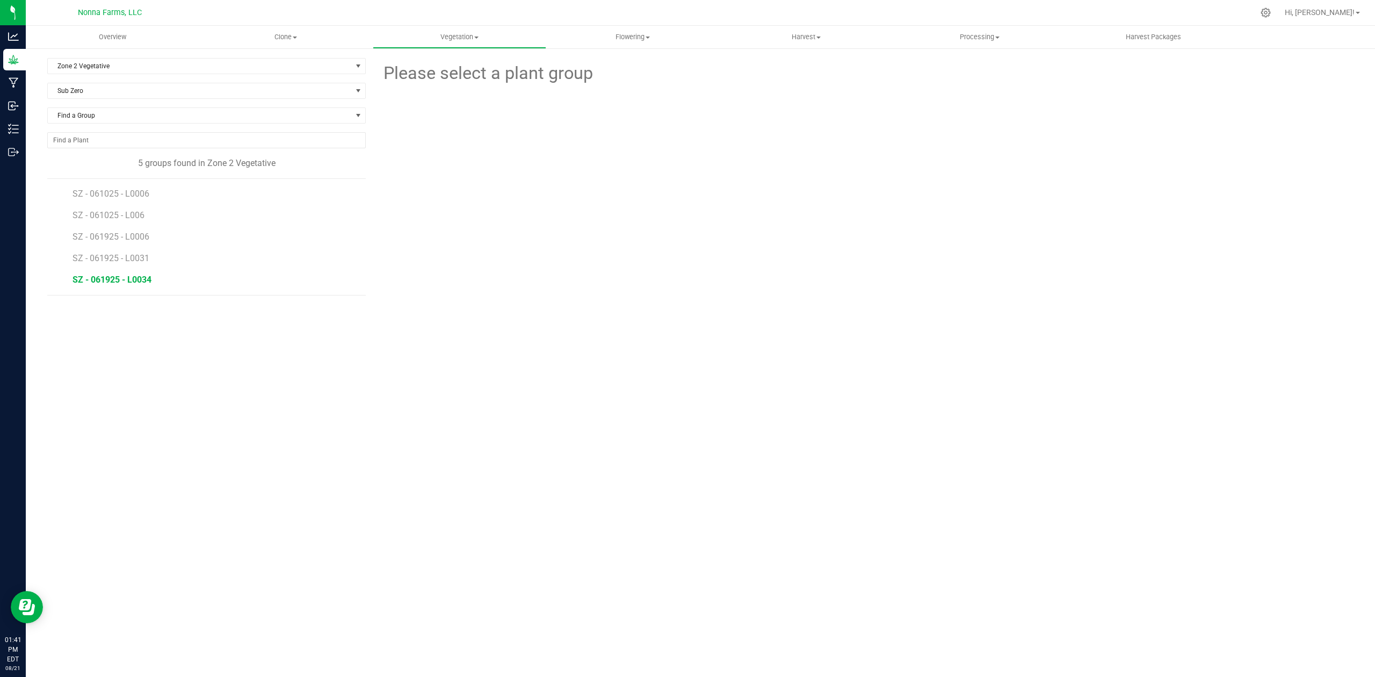
click at [136, 282] on span "SZ - 061925 - L0034" at bounding box center [112, 279] width 79 height 10
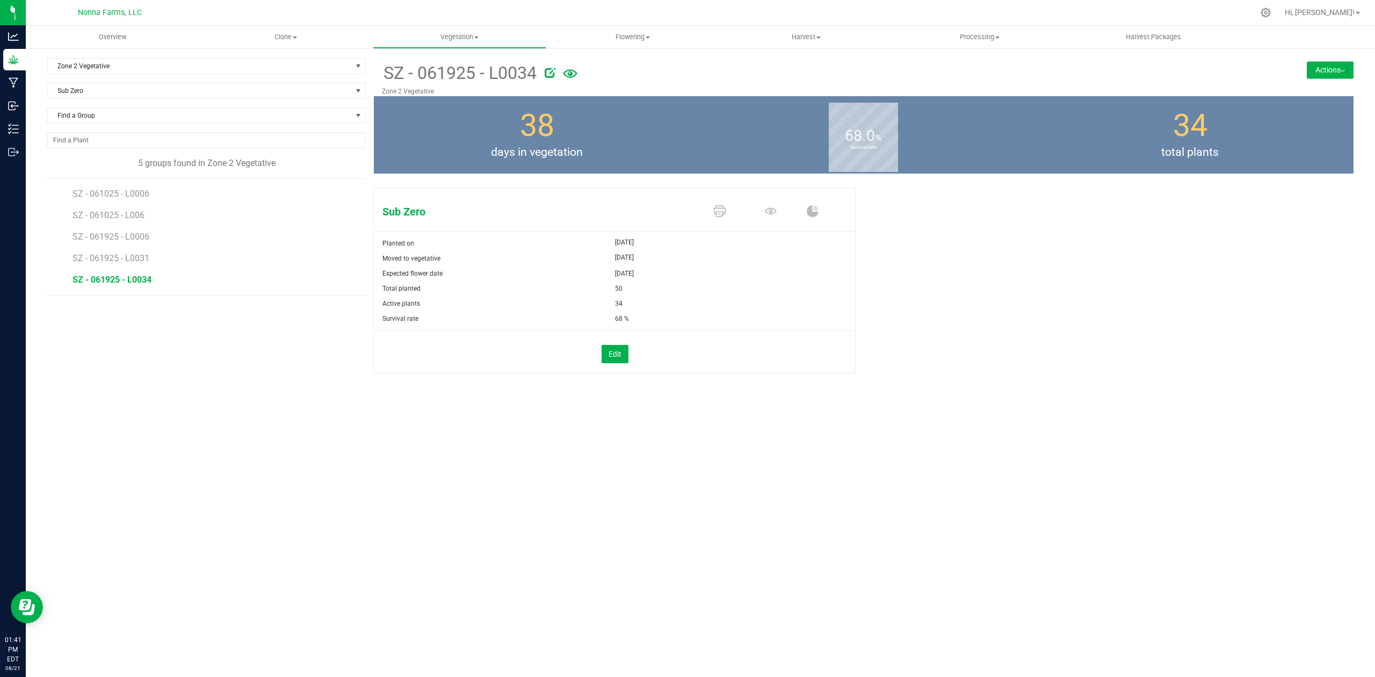
click at [1333, 76] on button "Actions" at bounding box center [1330, 69] width 47 height 17
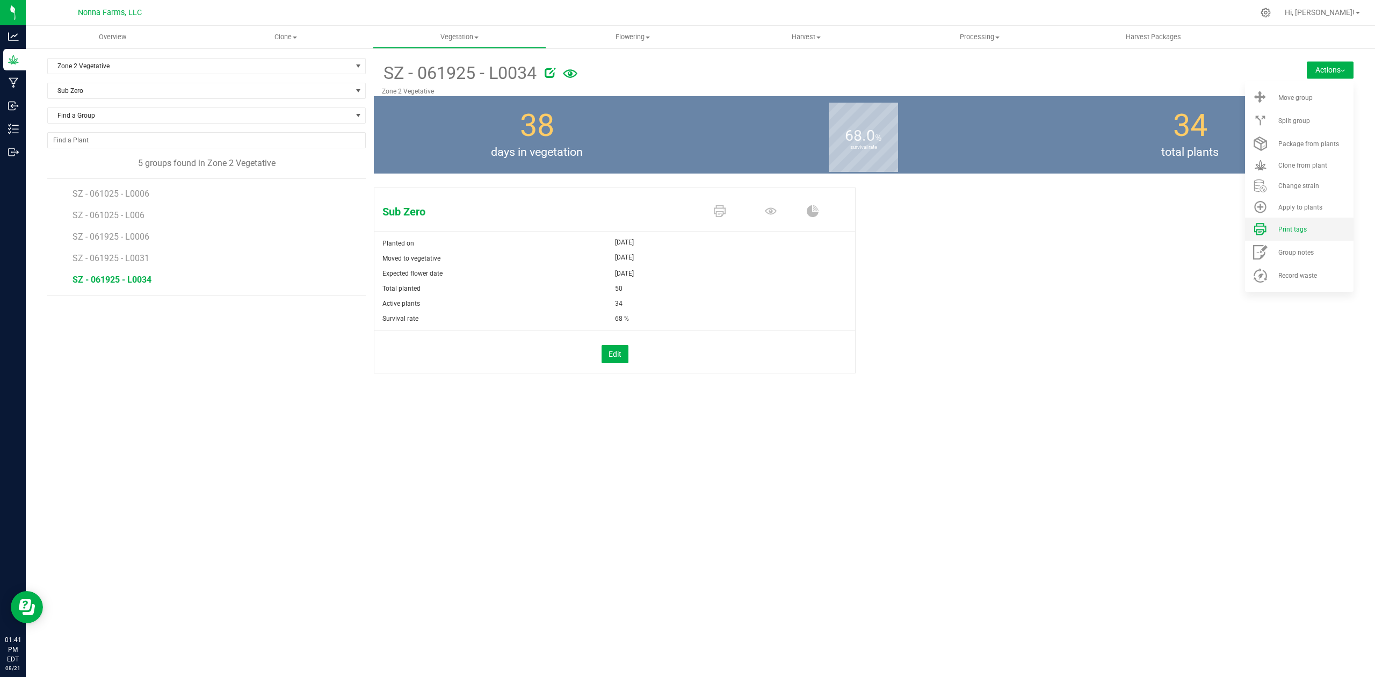
click at [1294, 229] on span "Print tags" at bounding box center [1292, 230] width 28 height 8
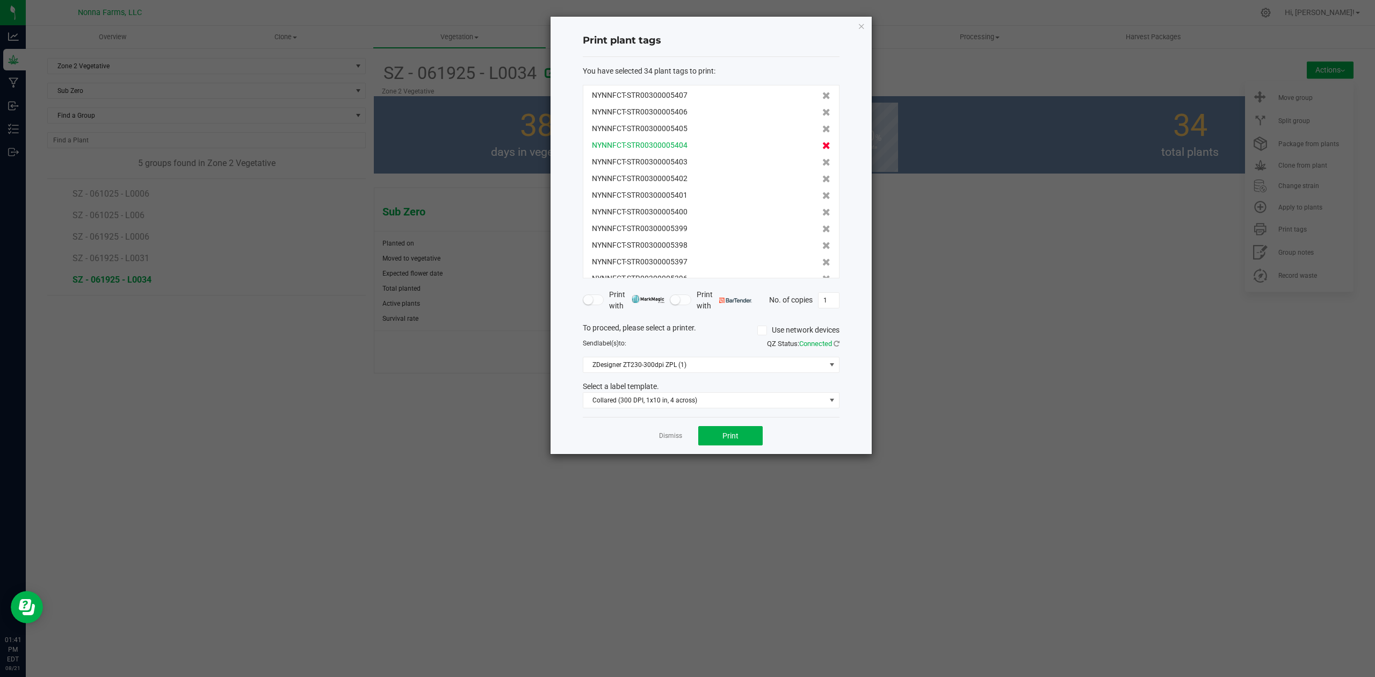
click at [822, 146] on icon at bounding box center [826, 146] width 8 height 8
click at [822, 158] on icon at bounding box center [826, 162] width 8 height 8
click at [822, 146] on icon at bounding box center [826, 146] width 8 height 8
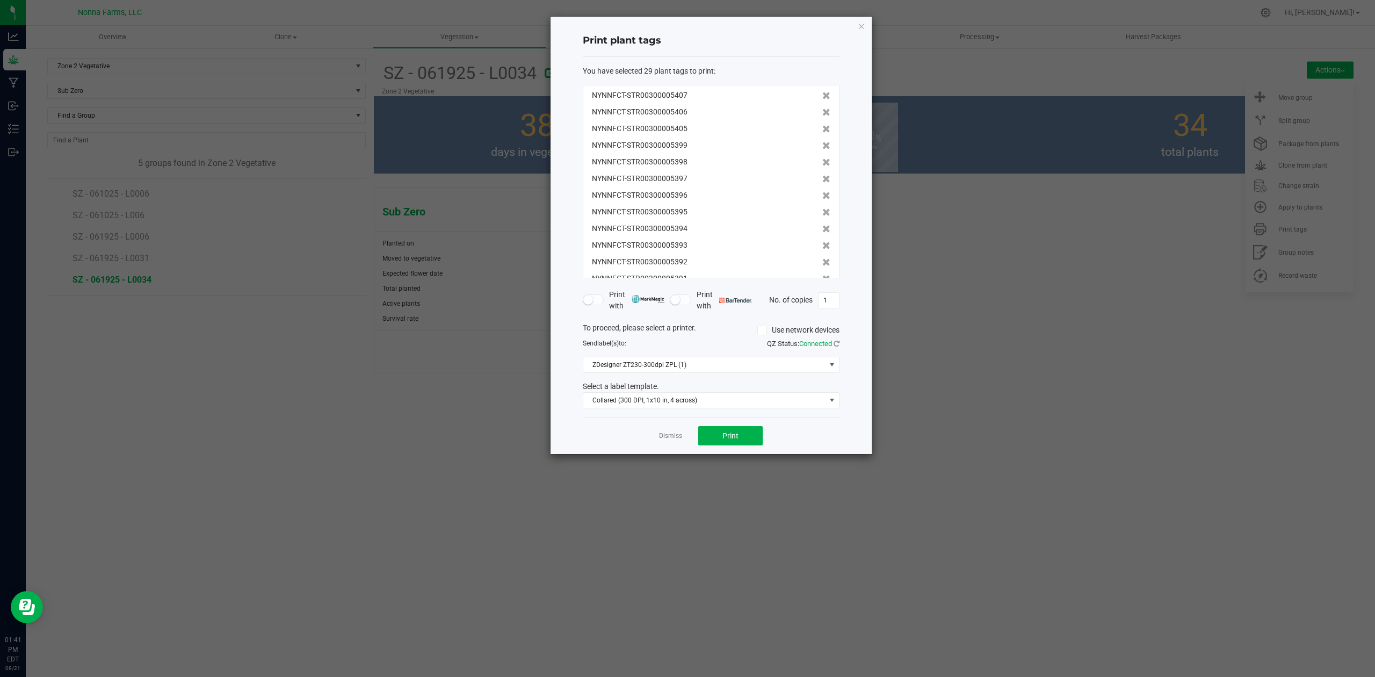
click at [822, 146] on icon at bounding box center [826, 146] width 8 height 8
click at [822, 158] on icon at bounding box center [826, 162] width 8 height 8
click at [822, 146] on icon at bounding box center [826, 146] width 8 height 8
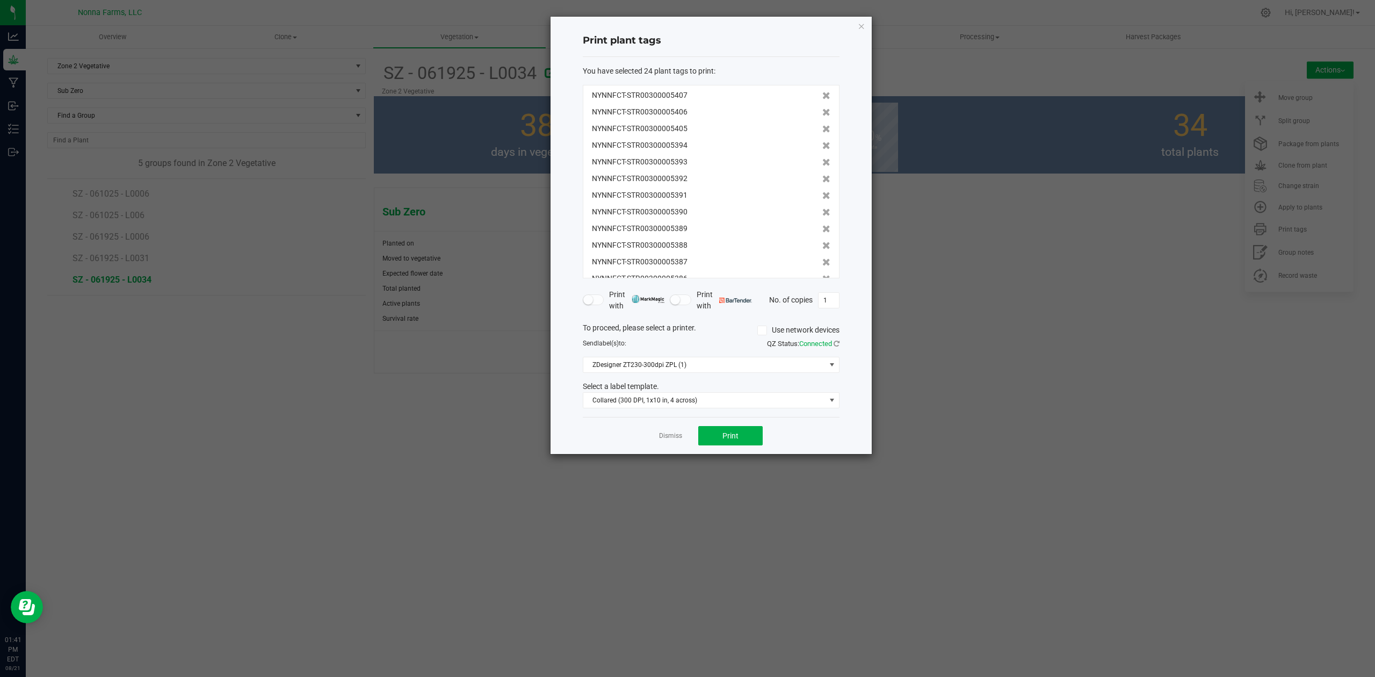
click at [822, 146] on icon at bounding box center [826, 146] width 8 height 8
click at [822, 158] on icon at bounding box center [826, 162] width 8 height 8
click at [822, 146] on icon at bounding box center [826, 146] width 8 height 8
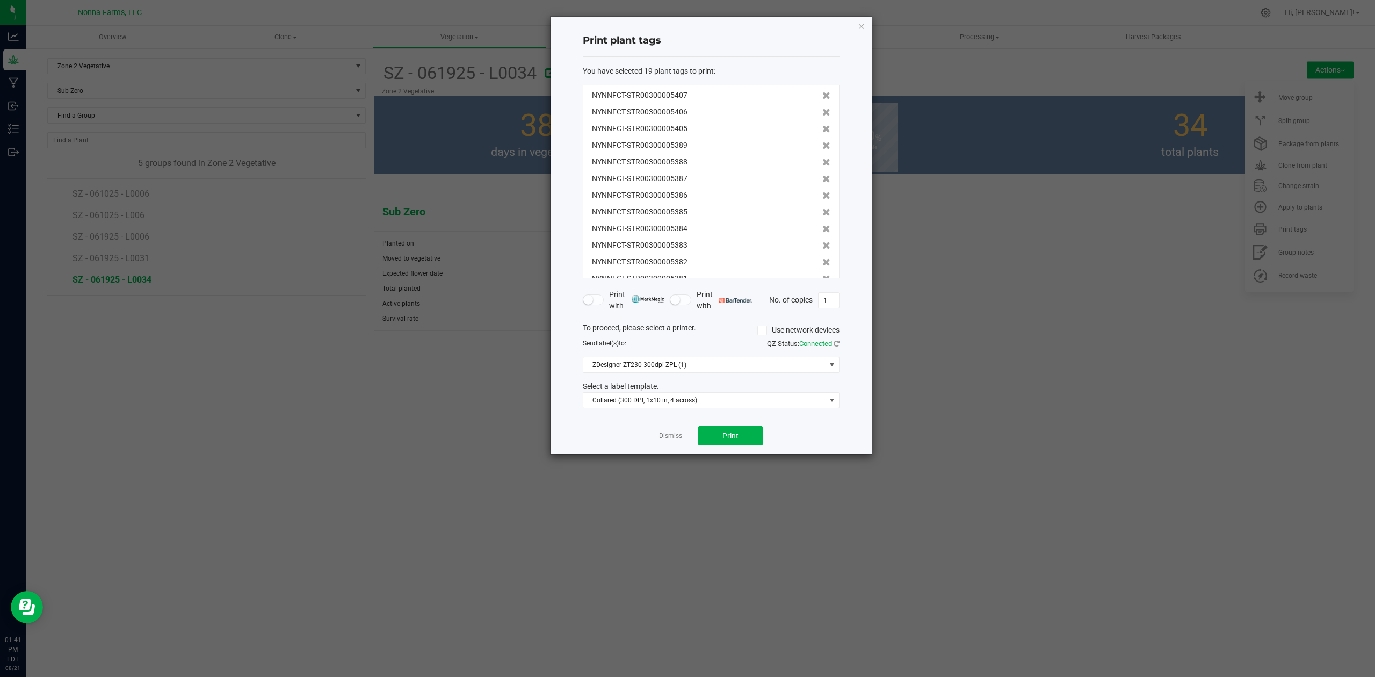
click at [822, 146] on icon at bounding box center [826, 146] width 8 height 8
click at [822, 158] on icon at bounding box center [826, 162] width 8 height 8
click at [822, 146] on icon at bounding box center [826, 146] width 8 height 8
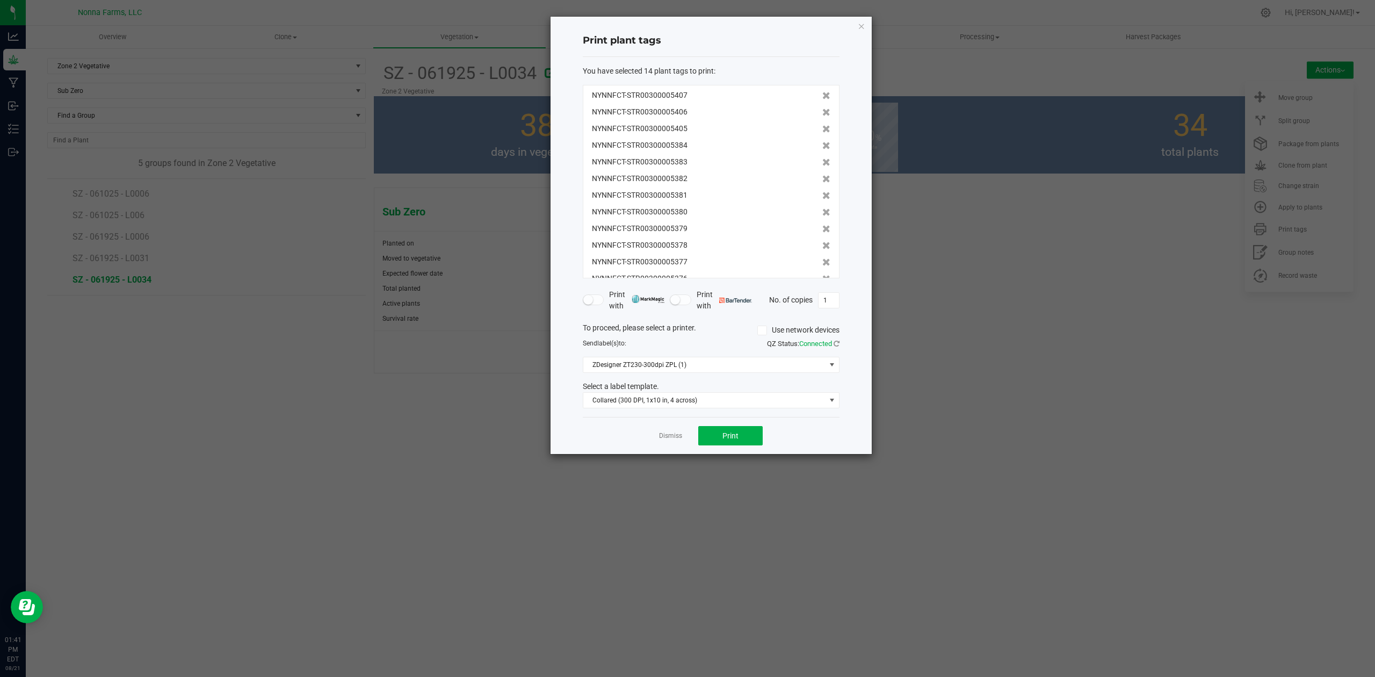
click at [822, 146] on icon at bounding box center [826, 146] width 8 height 8
click at [822, 158] on icon at bounding box center [826, 162] width 8 height 8
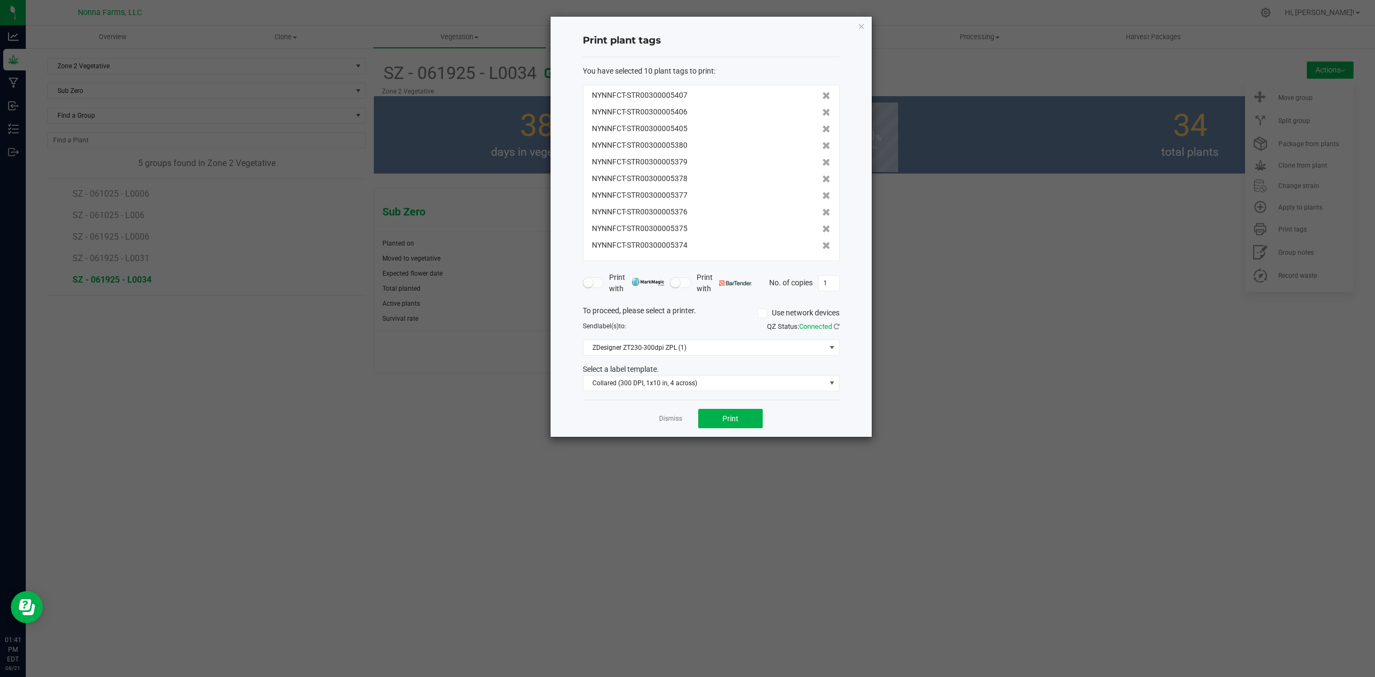
click at [822, 146] on icon at bounding box center [826, 146] width 8 height 8
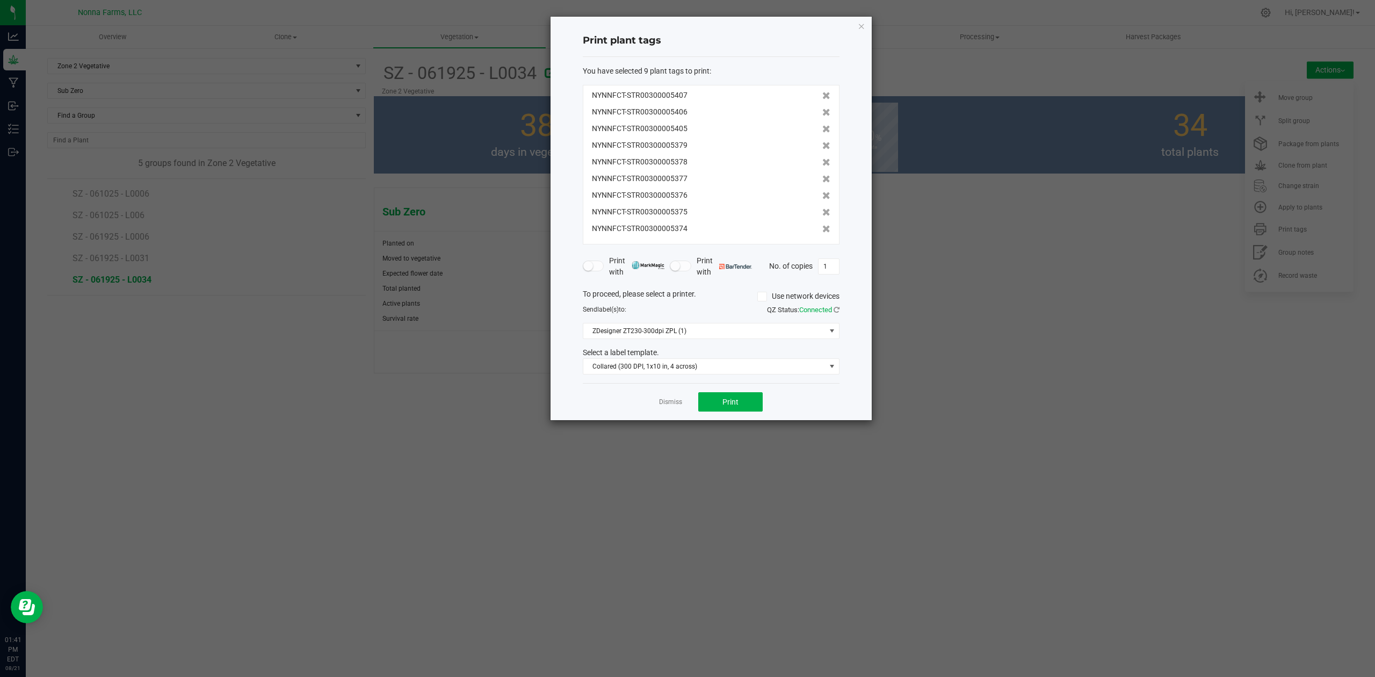
click at [822, 146] on icon at bounding box center [826, 146] width 8 height 8
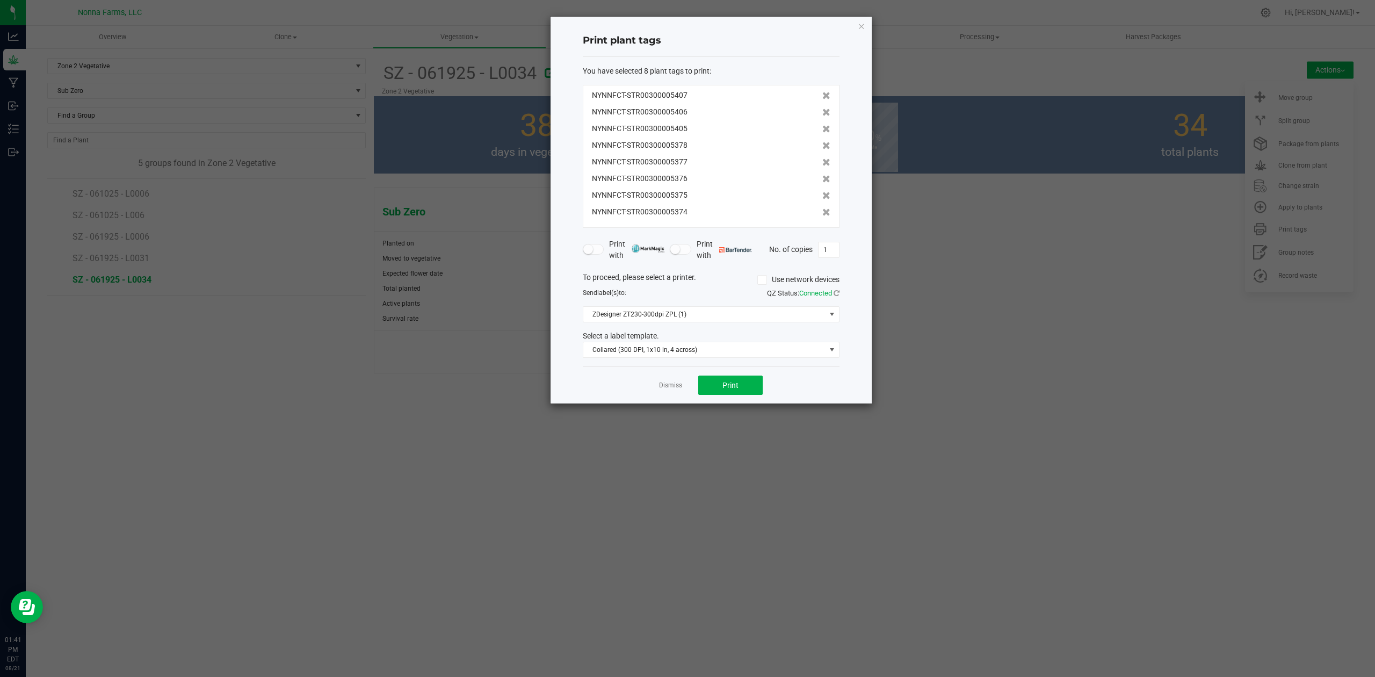
click at [822, 146] on icon at bounding box center [826, 146] width 8 height 8
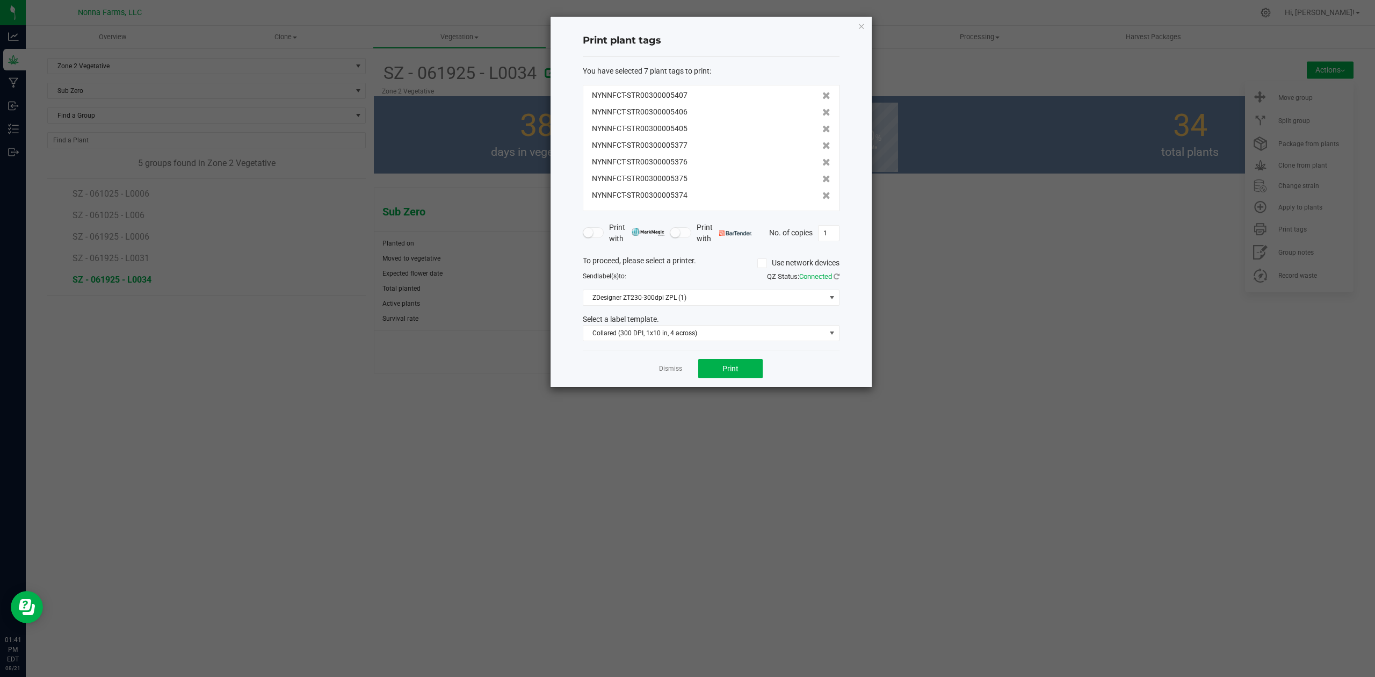
click at [822, 146] on icon at bounding box center [826, 146] width 8 height 8
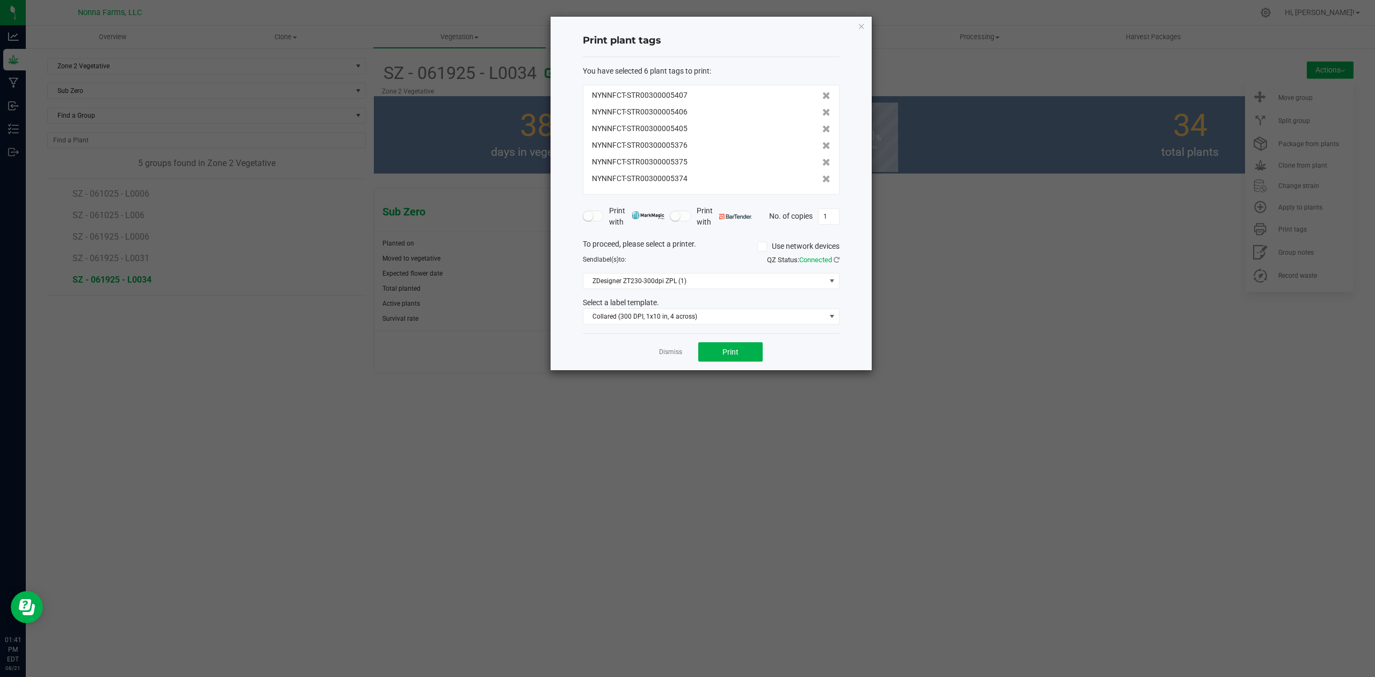
click at [822, 146] on icon at bounding box center [826, 146] width 8 height 8
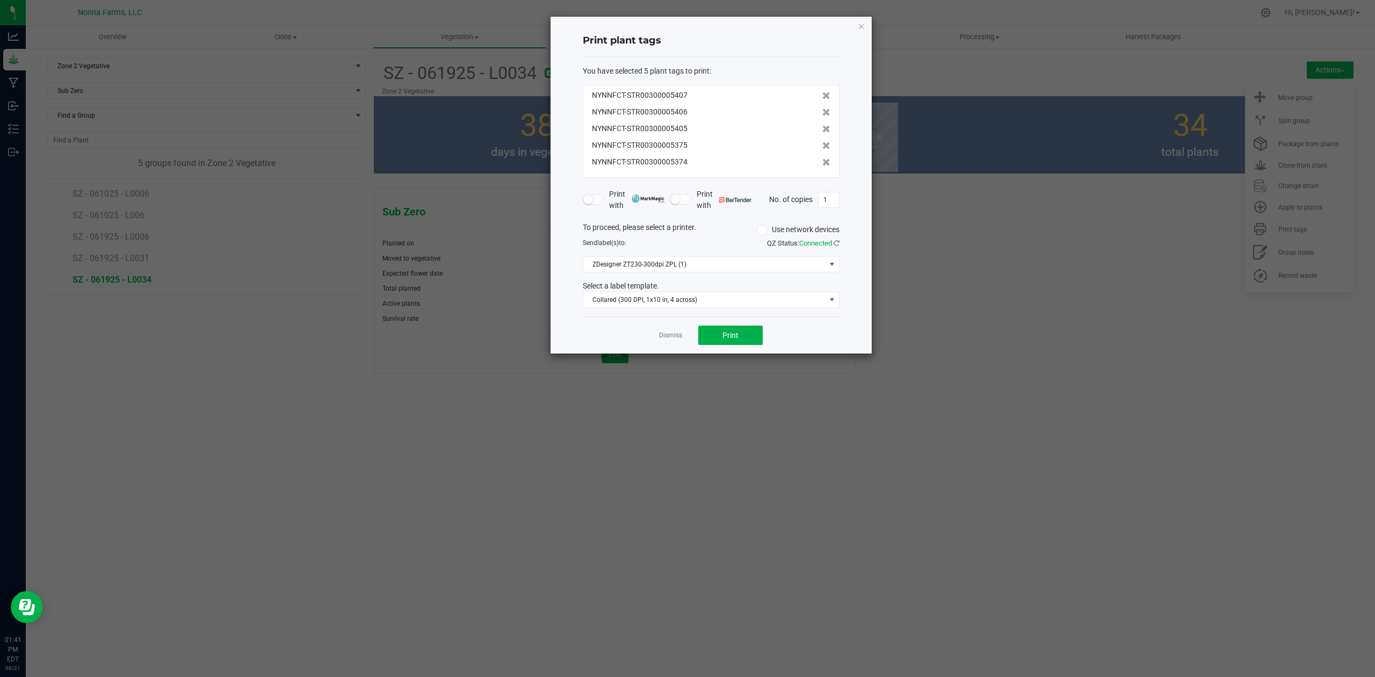
click at [822, 146] on icon at bounding box center [826, 146] width 8 height 8
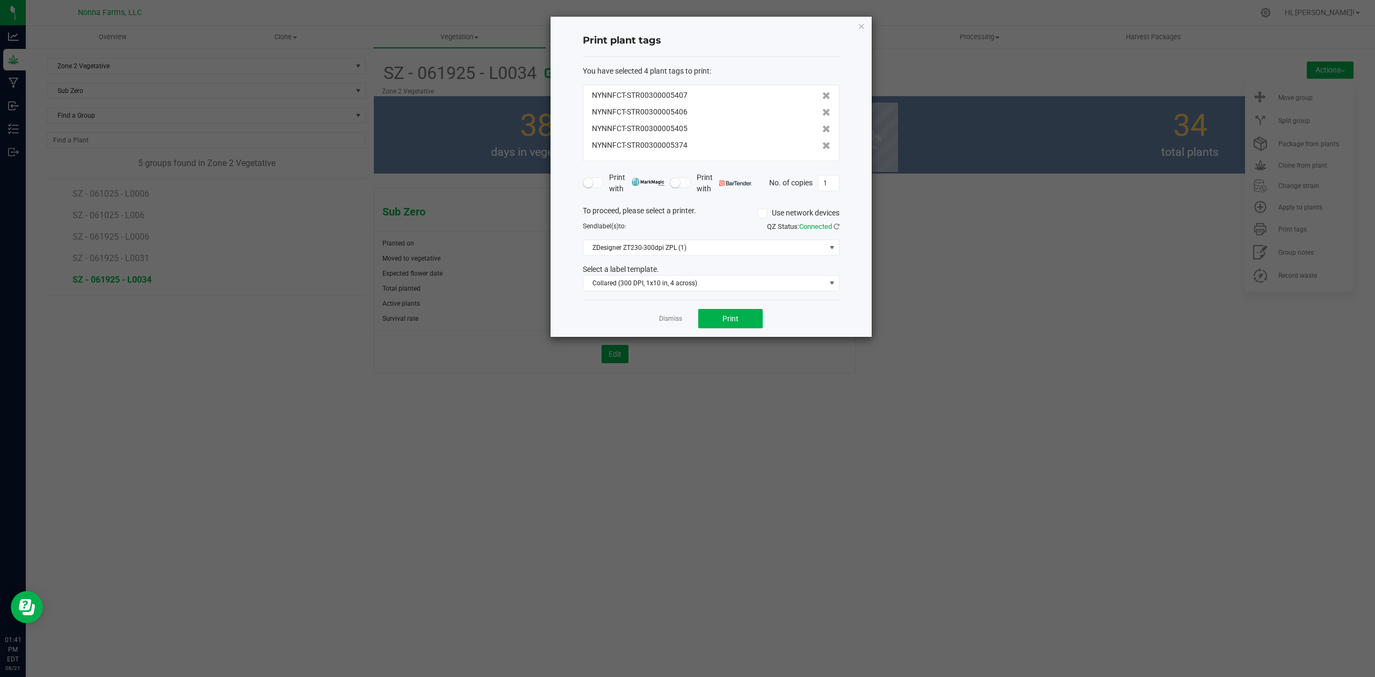
click at [822, 146] on icon at bounding box center [826, 146] width 8 height 8
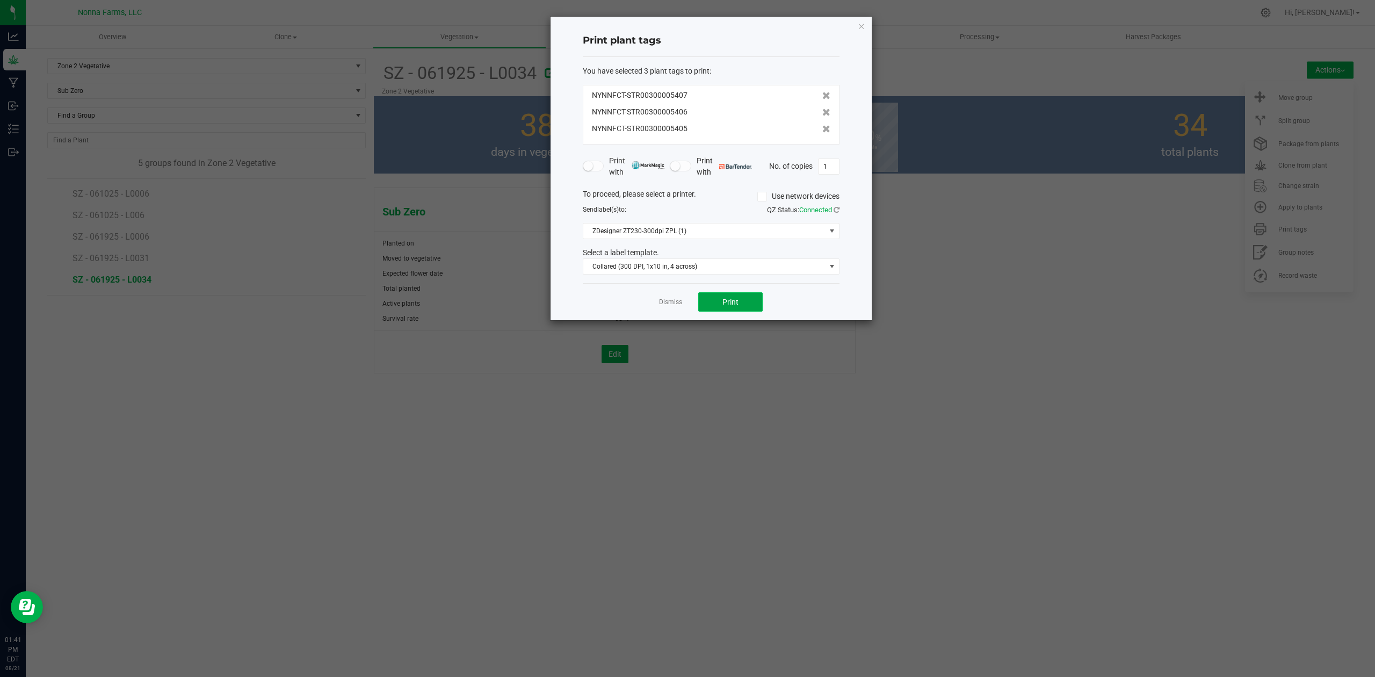
click at [724, 306] on span "Print" at bounding box center [730, 302] width 16 height 9
